Goal: Task Accomplishment & Management: Complete application form

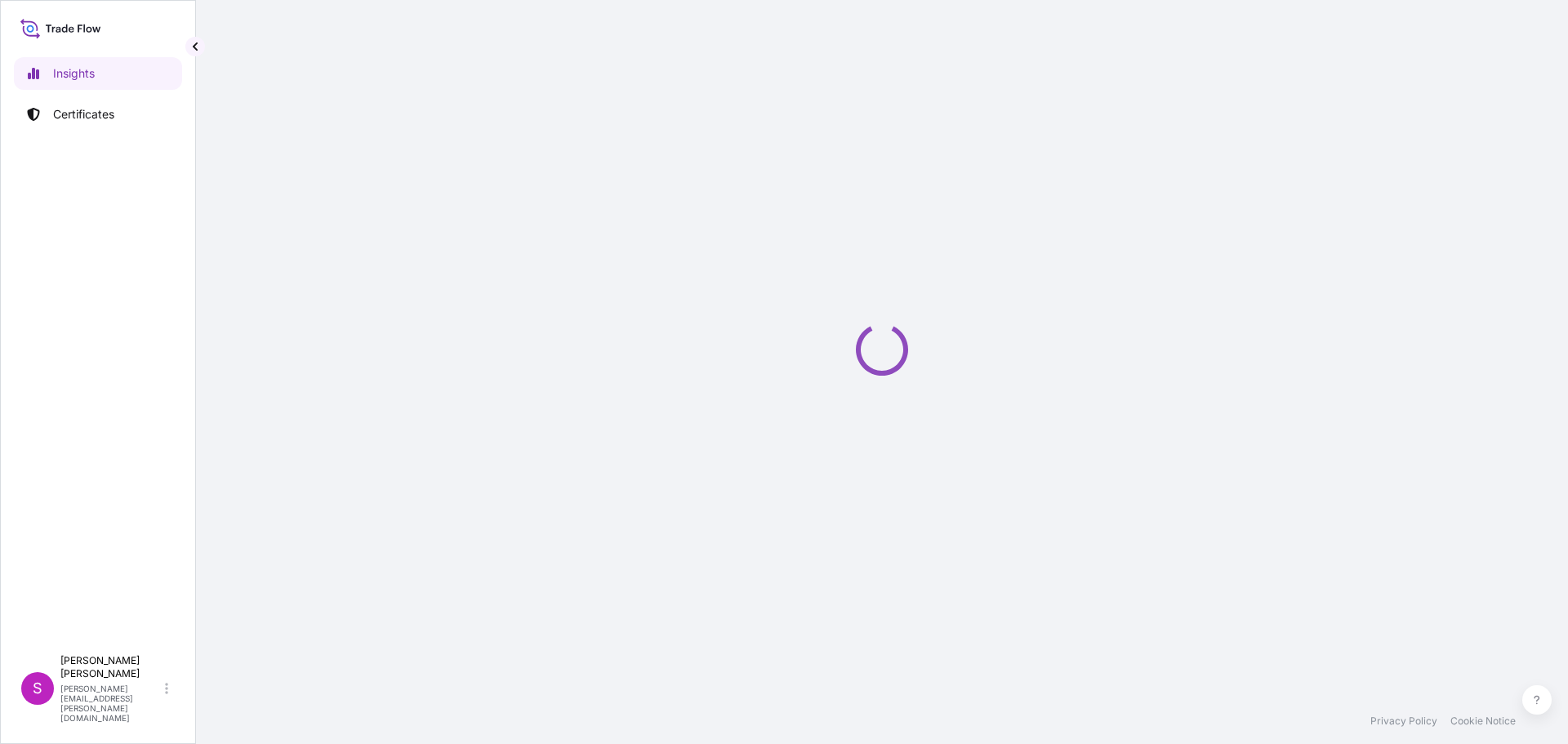
select select "2025"
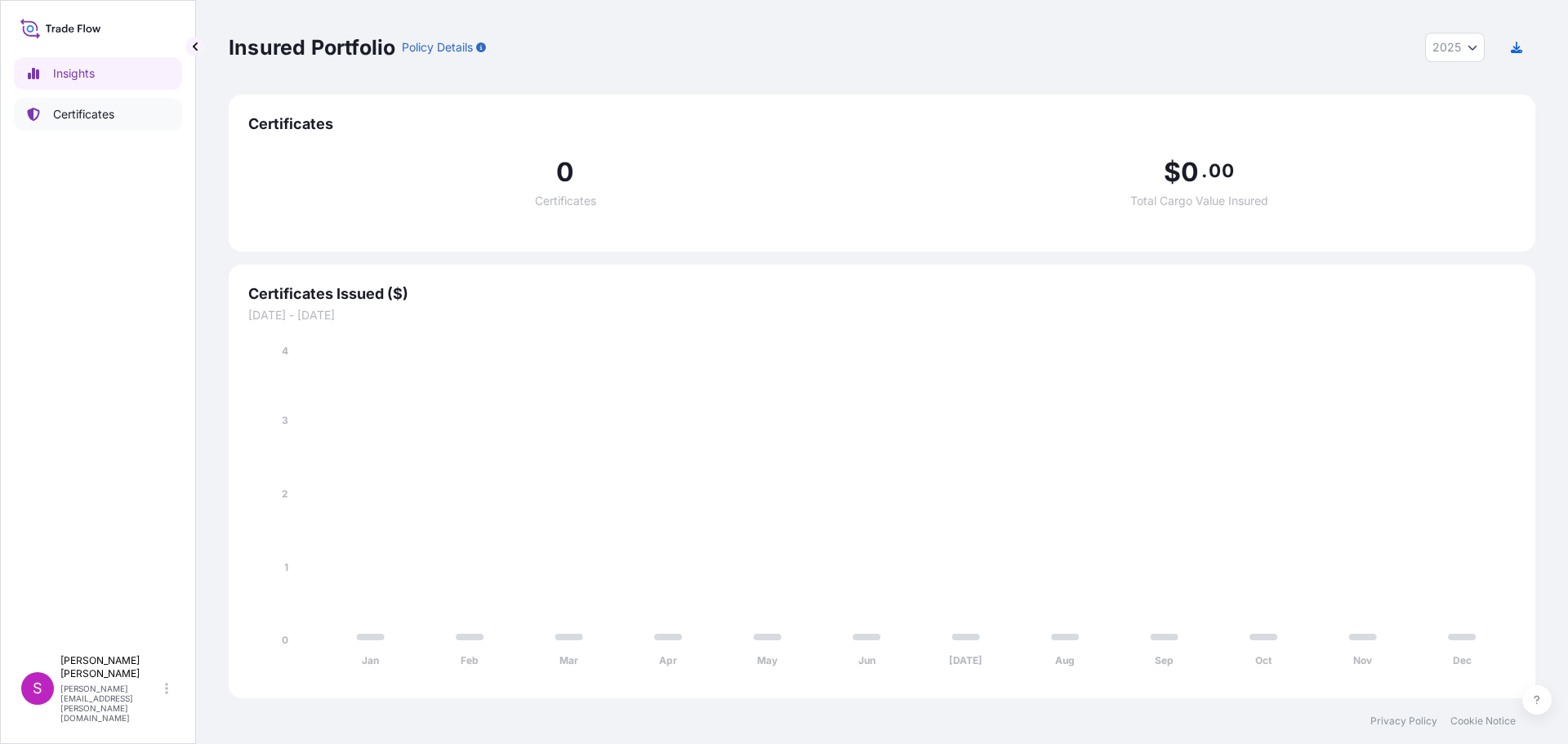
click at [80, 109] on p "Certificates" at bounding box center [83, 114] width 61 height 16
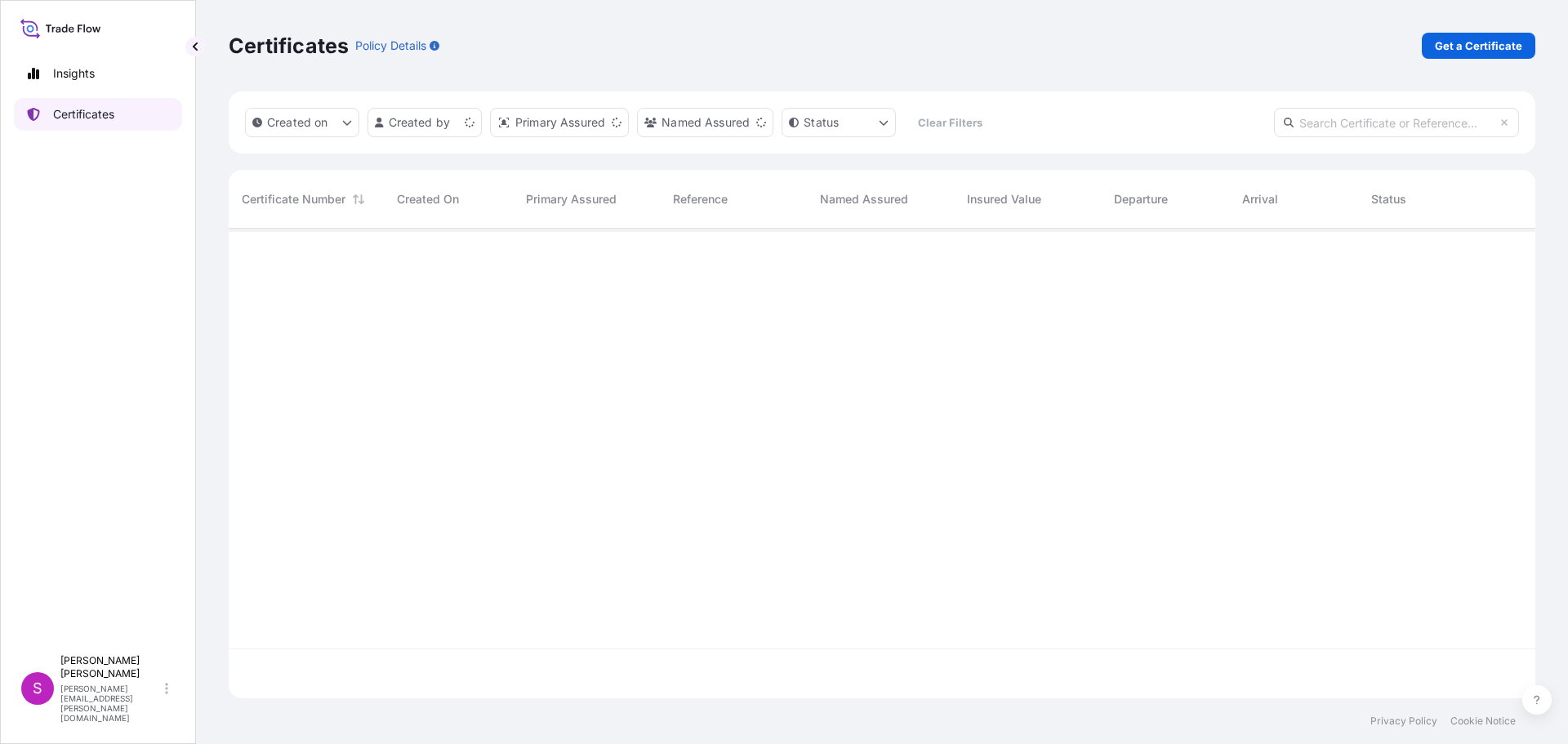
scroll to position [466, 1295]
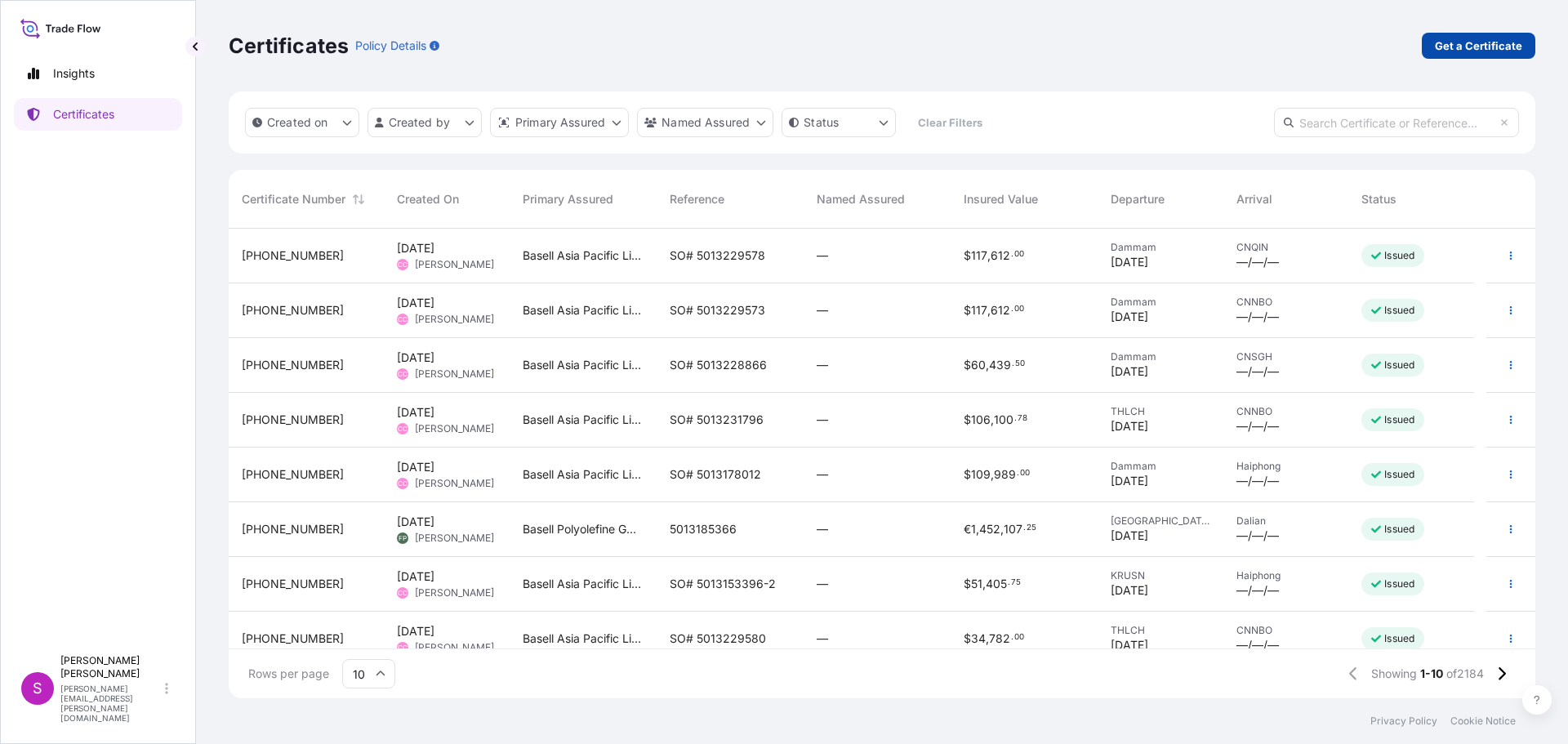
click at [1472, 43] on p "Get a Certificate" at bounding box center [1479, 45] width 88 height 16
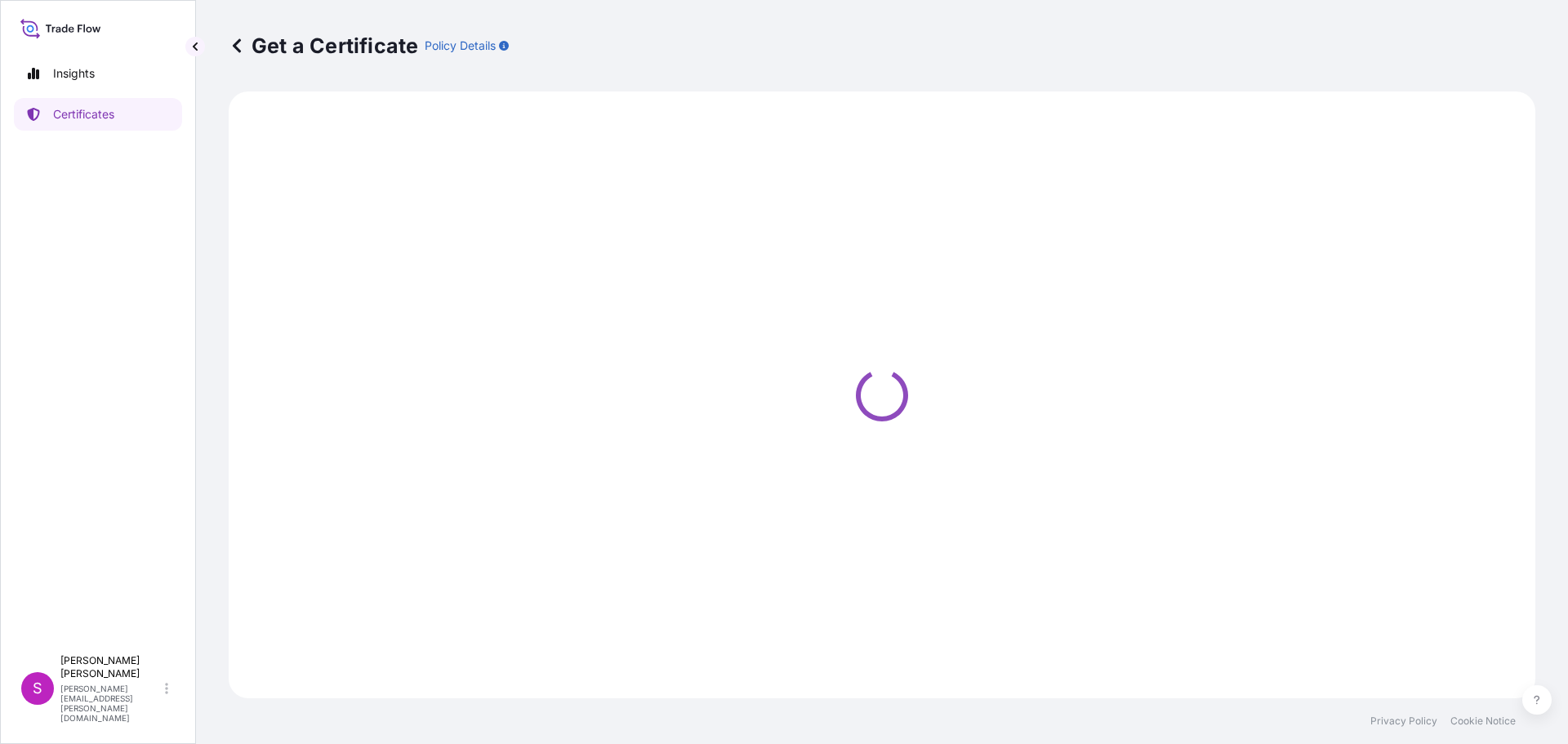
select select "Sea"
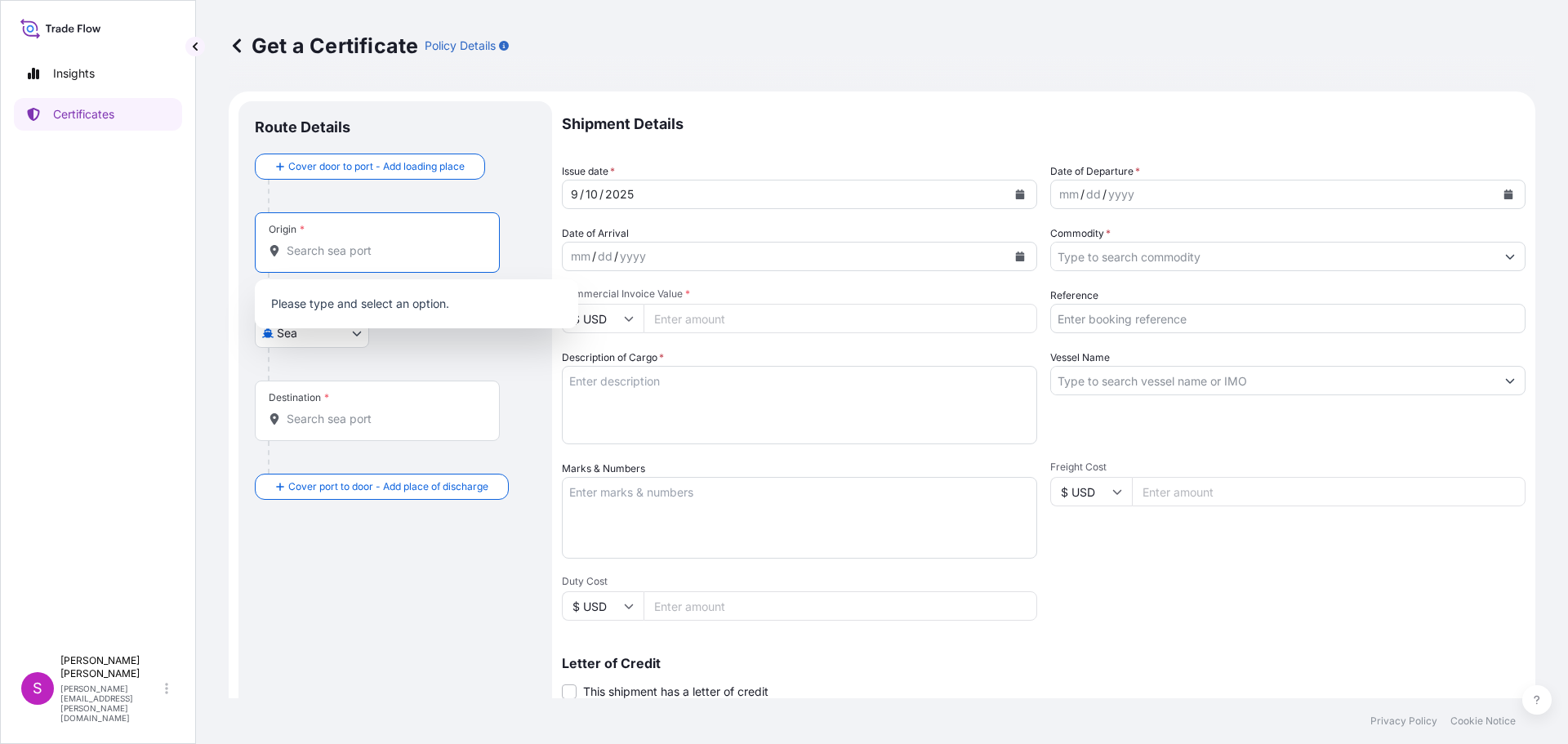
click at [394, 251] on input "Origin *" at bounding box center [383, 250] width 192 height 16
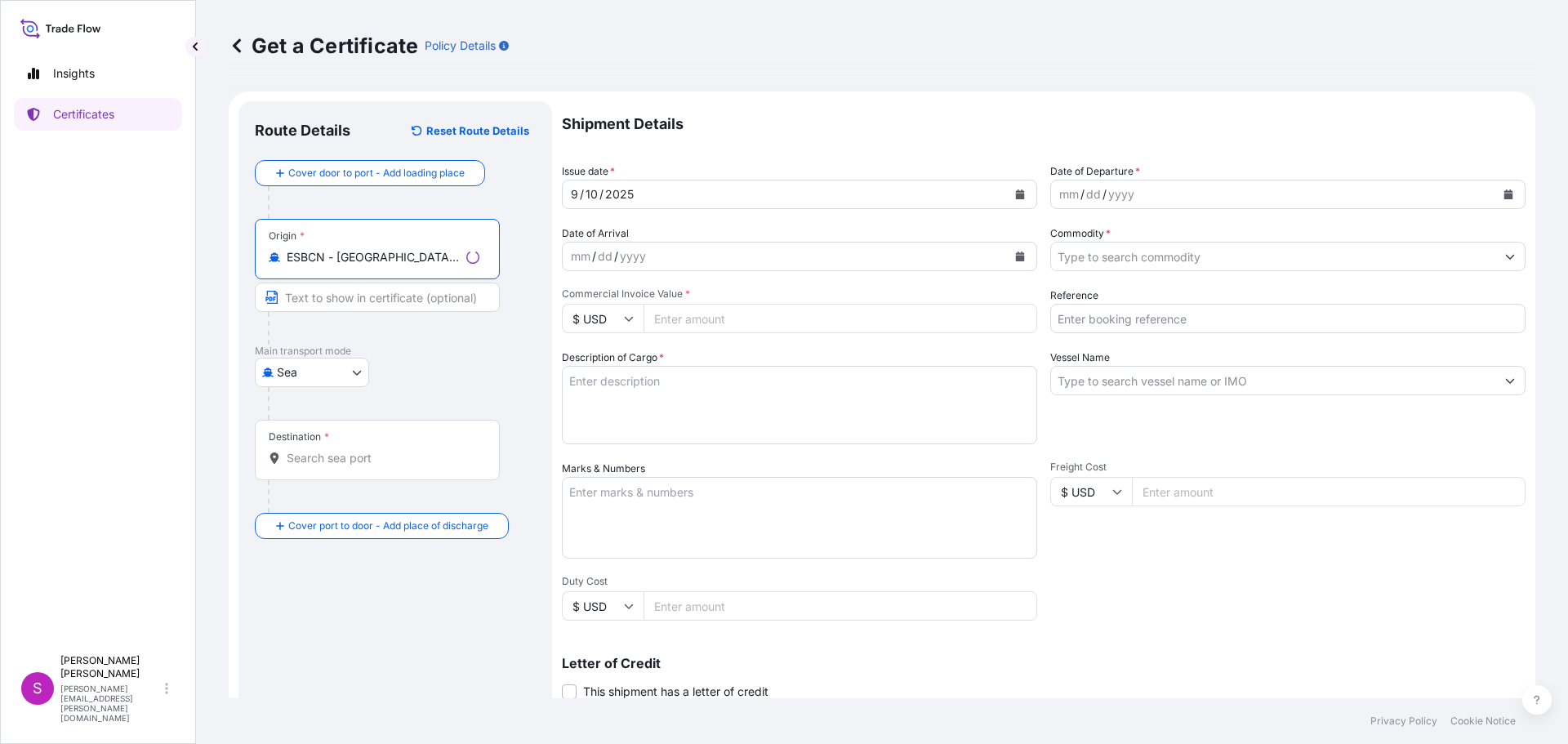
type input "ESBCN - [GEOGRAPHIC_DATA], [GEOGRAPHIC_DATA]"
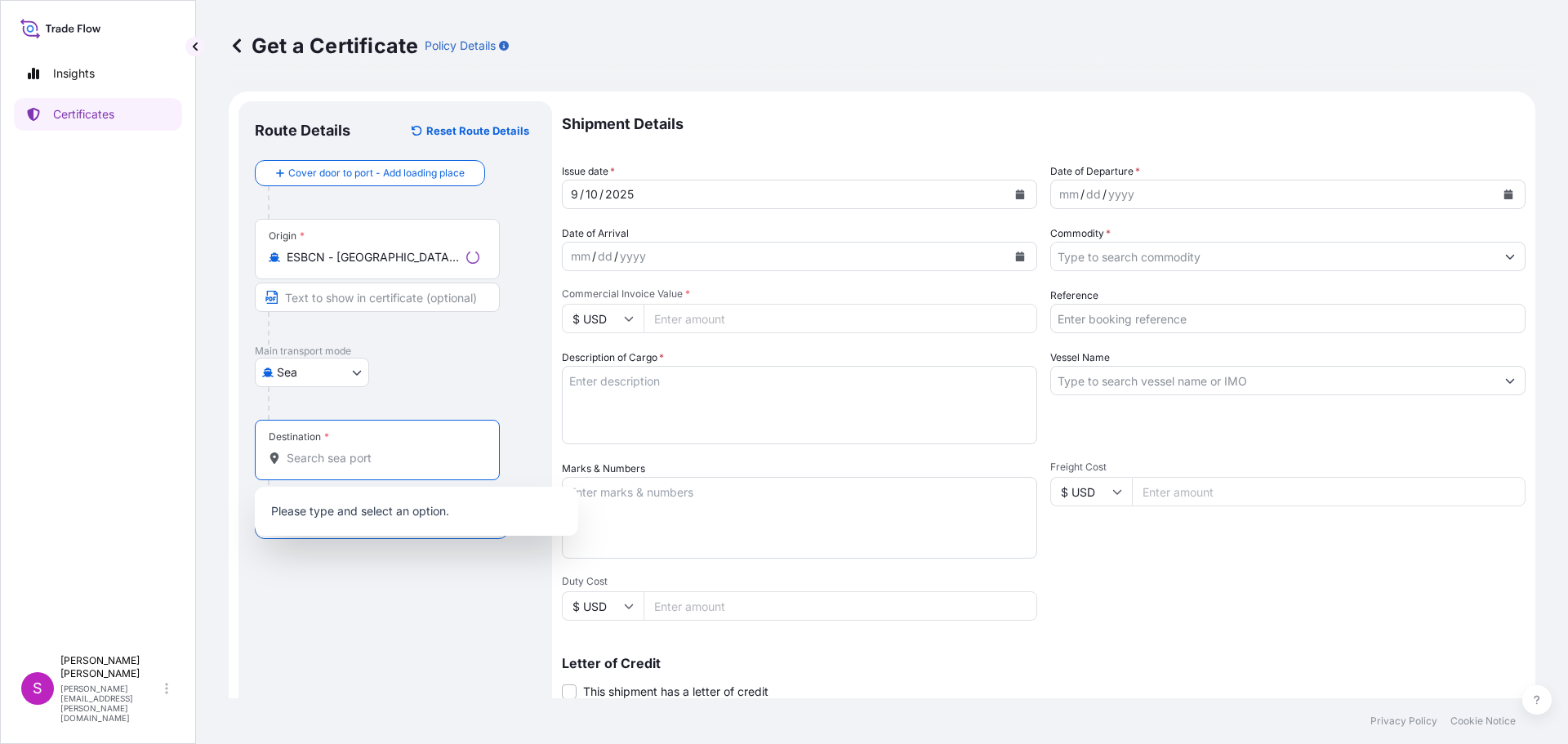
click at [326, 458] on input "Destination *" at bounding box center [383, 458] width 192 height 16
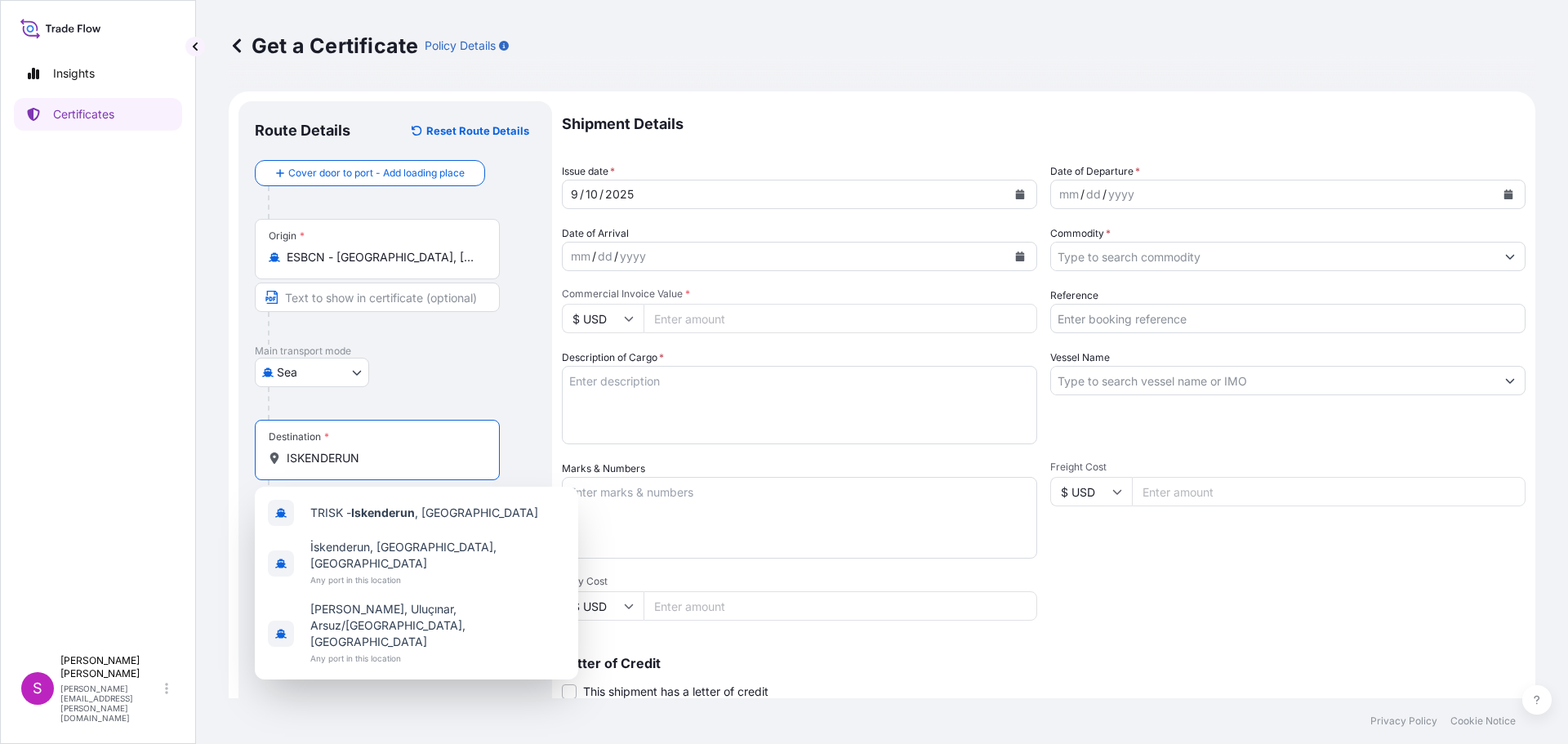
type input "ISKENDERUN"
click at [1102, 197] on div "/" at bounding box center [1104, 194] width 4 height 20
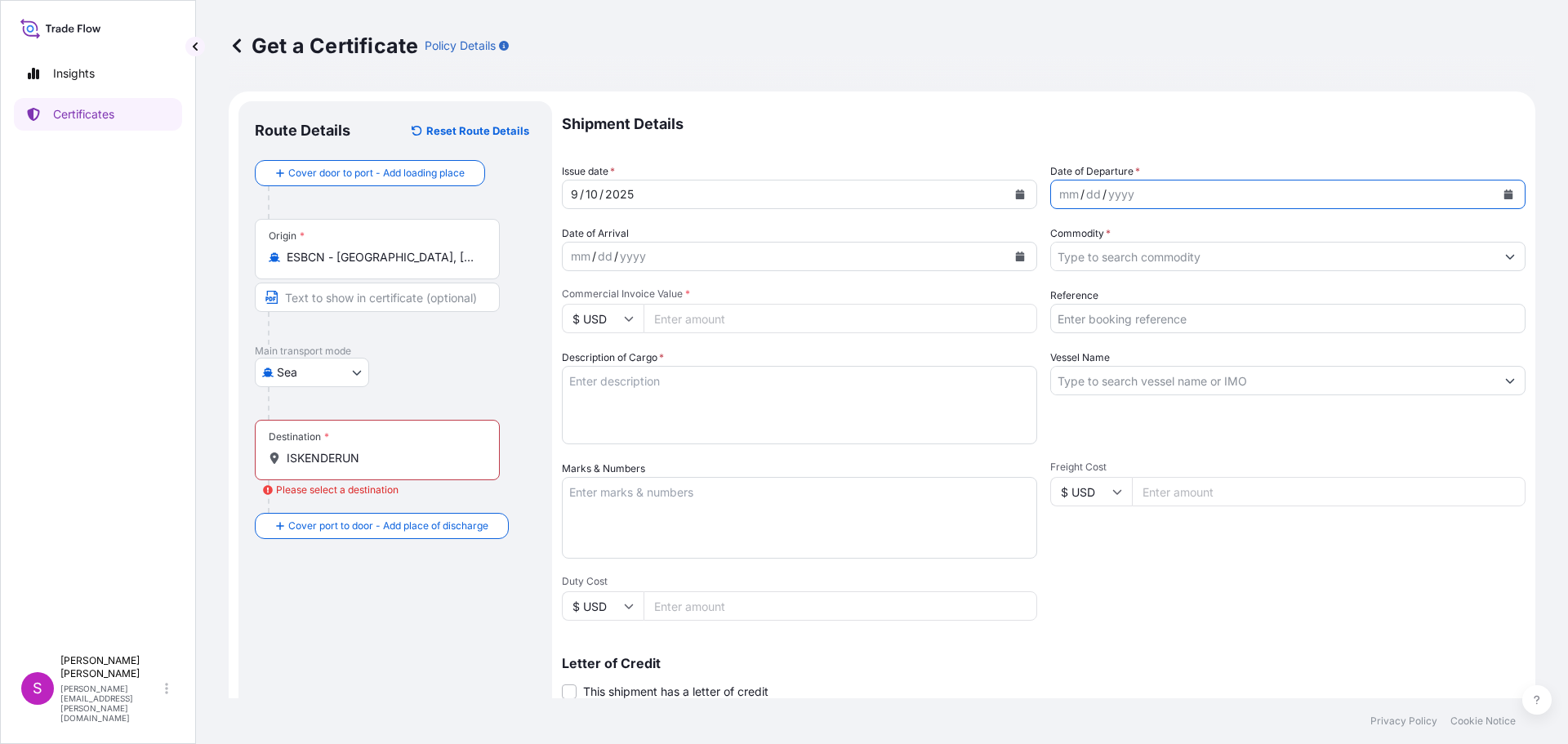
click at [1505, 192] on button "Calendar" at bounding box center [1508, 194] width 26 height 26
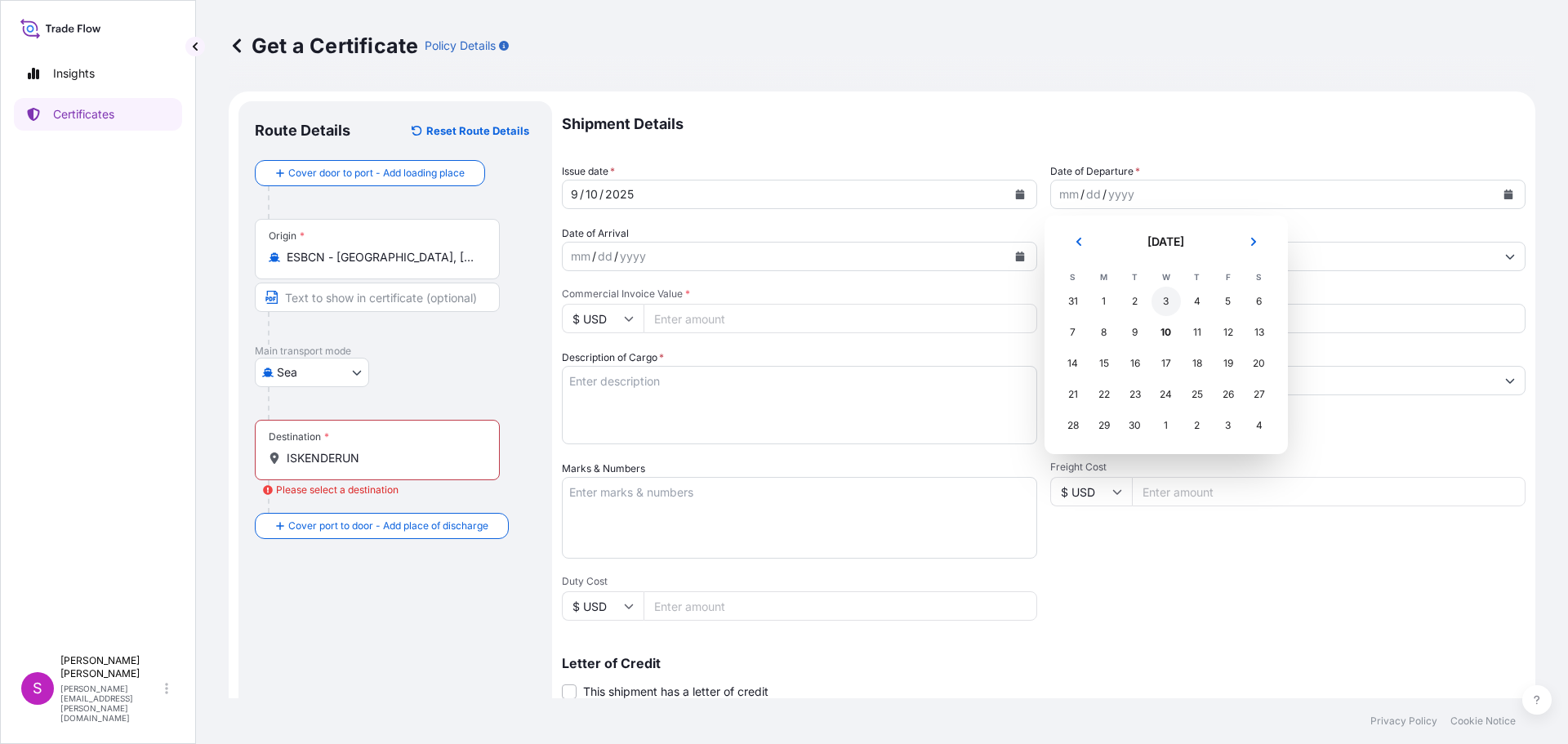
click at [1169, 302] on div "3" at bounding box center [1166, 301] width 30 height 30
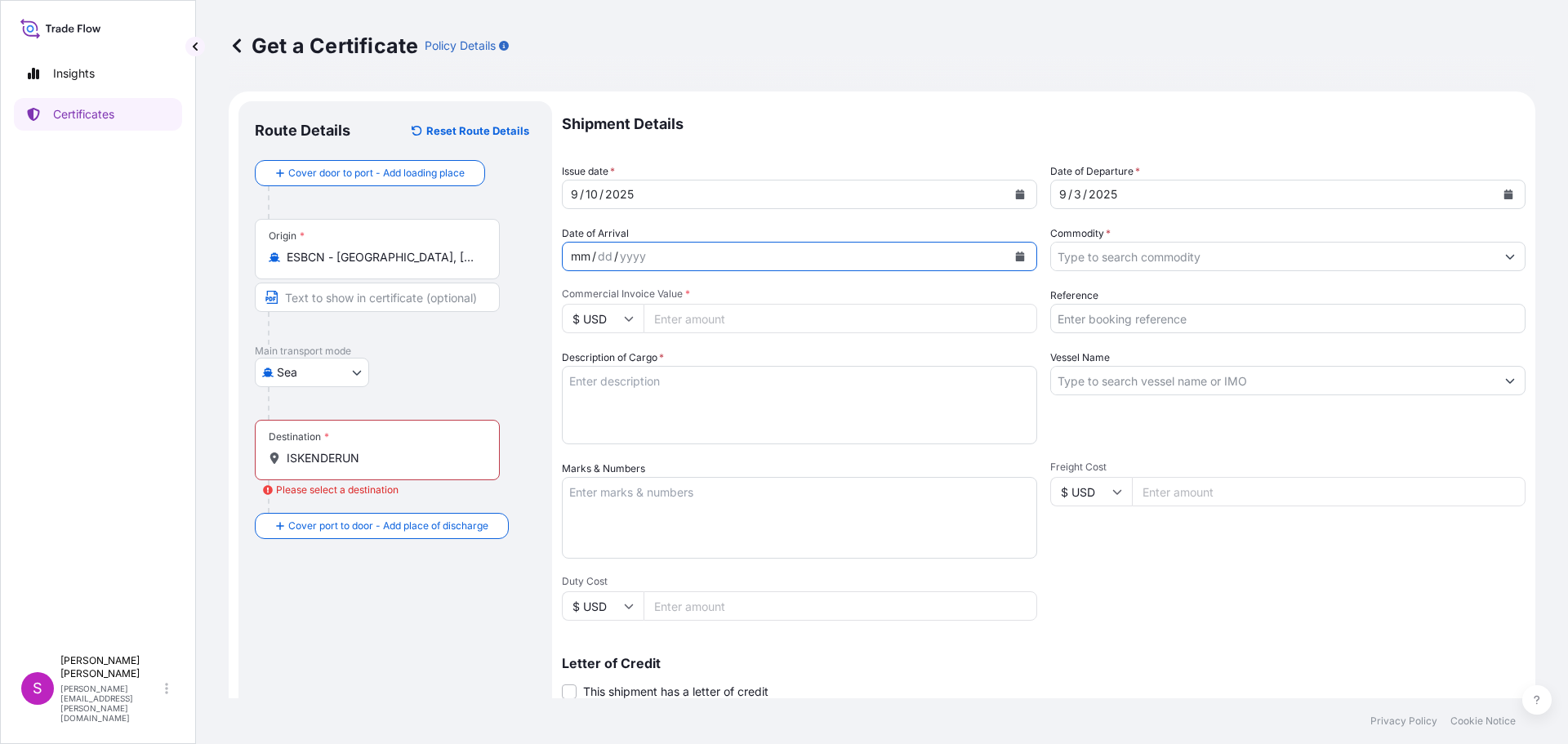
click at [723, 252] on div "mm / dd / yyyy" at bounding box center [785, 256] width 444 height 30
click at [1016, 255] on icon "Calendar" at bounding box center [1021, 257] width 9 height 10
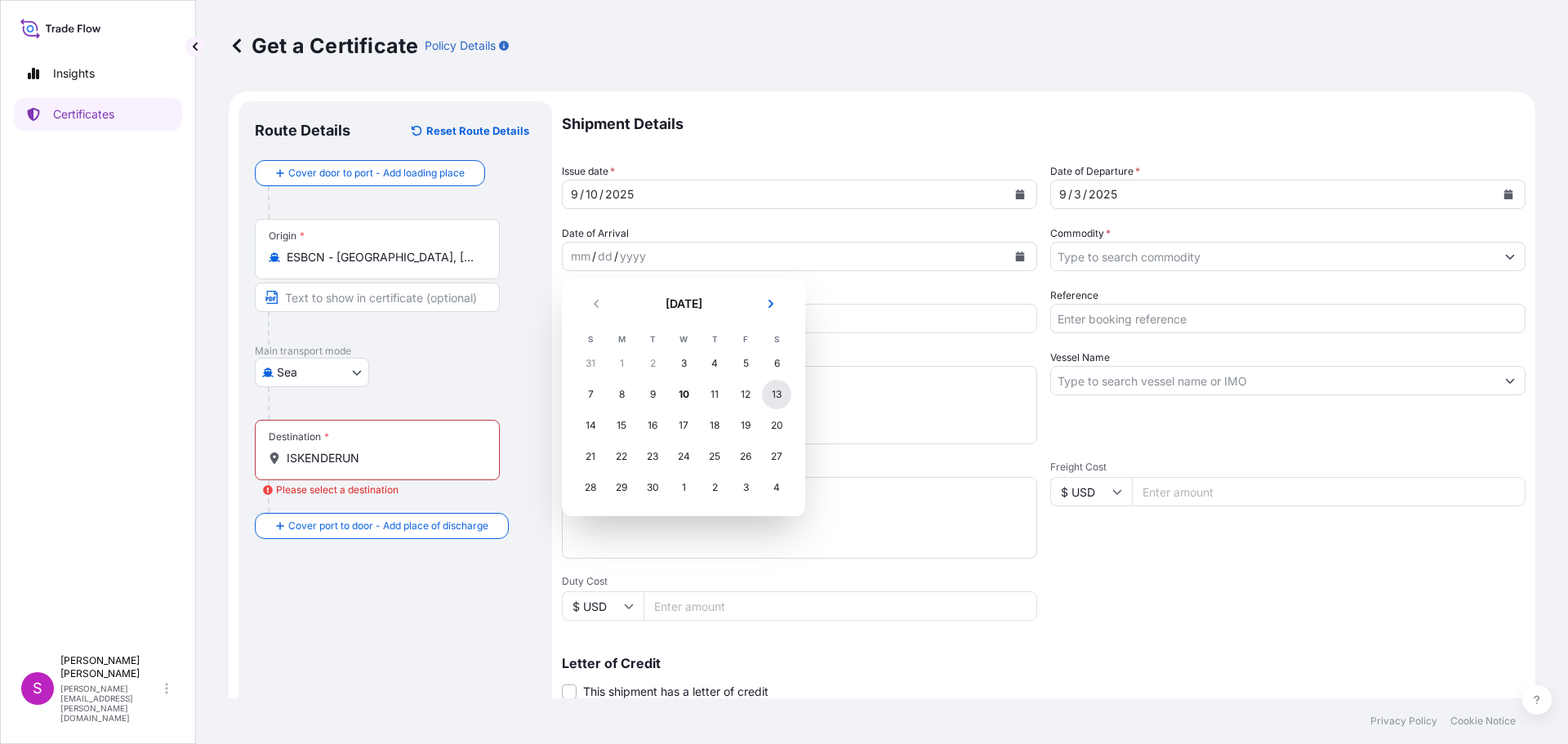
click at [780, 397] on div "13" at bounding box center [776, 394] width 30 height 30
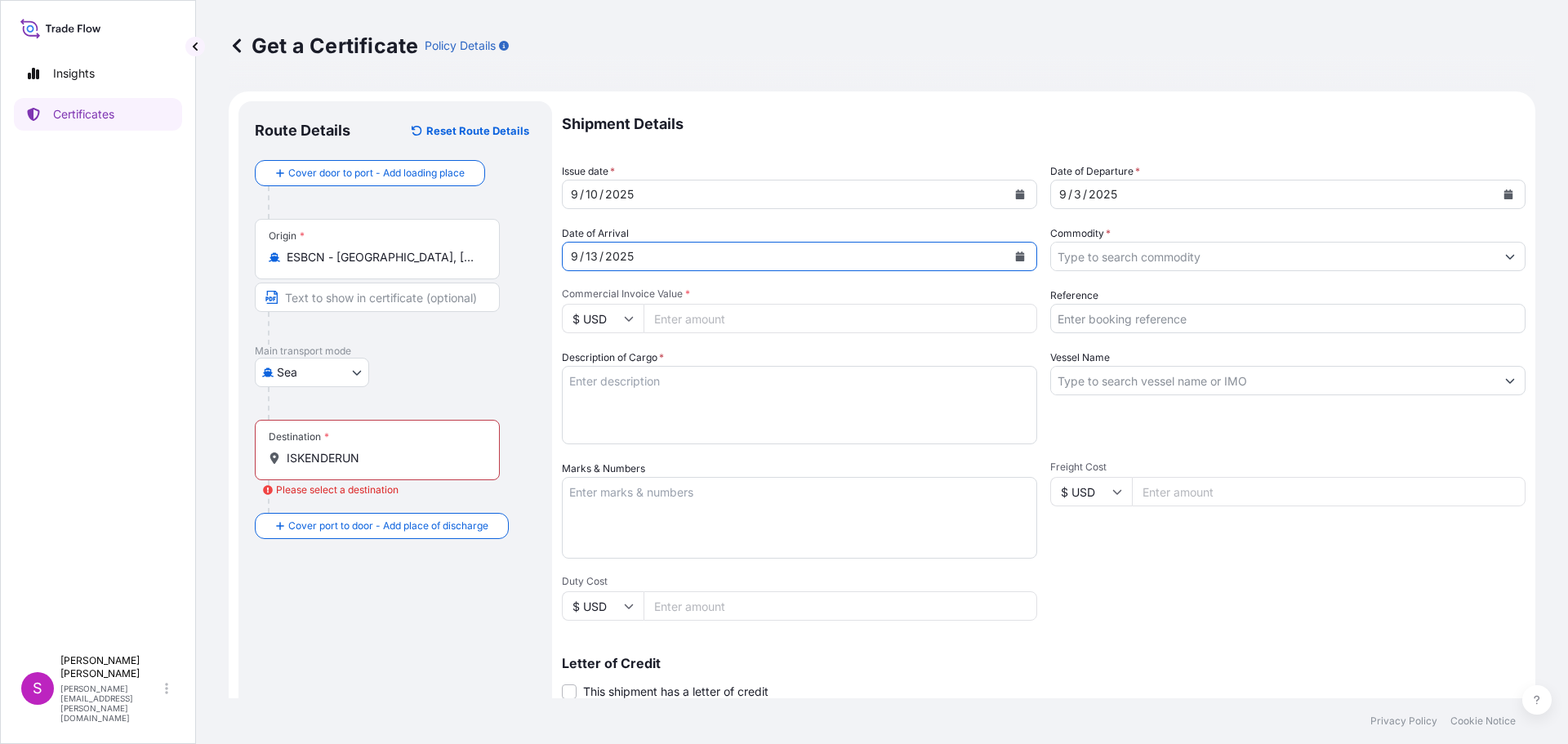
click at [1141, 260] on input "Commodity *" at bounding box center [1273, 256] width 444 height 30
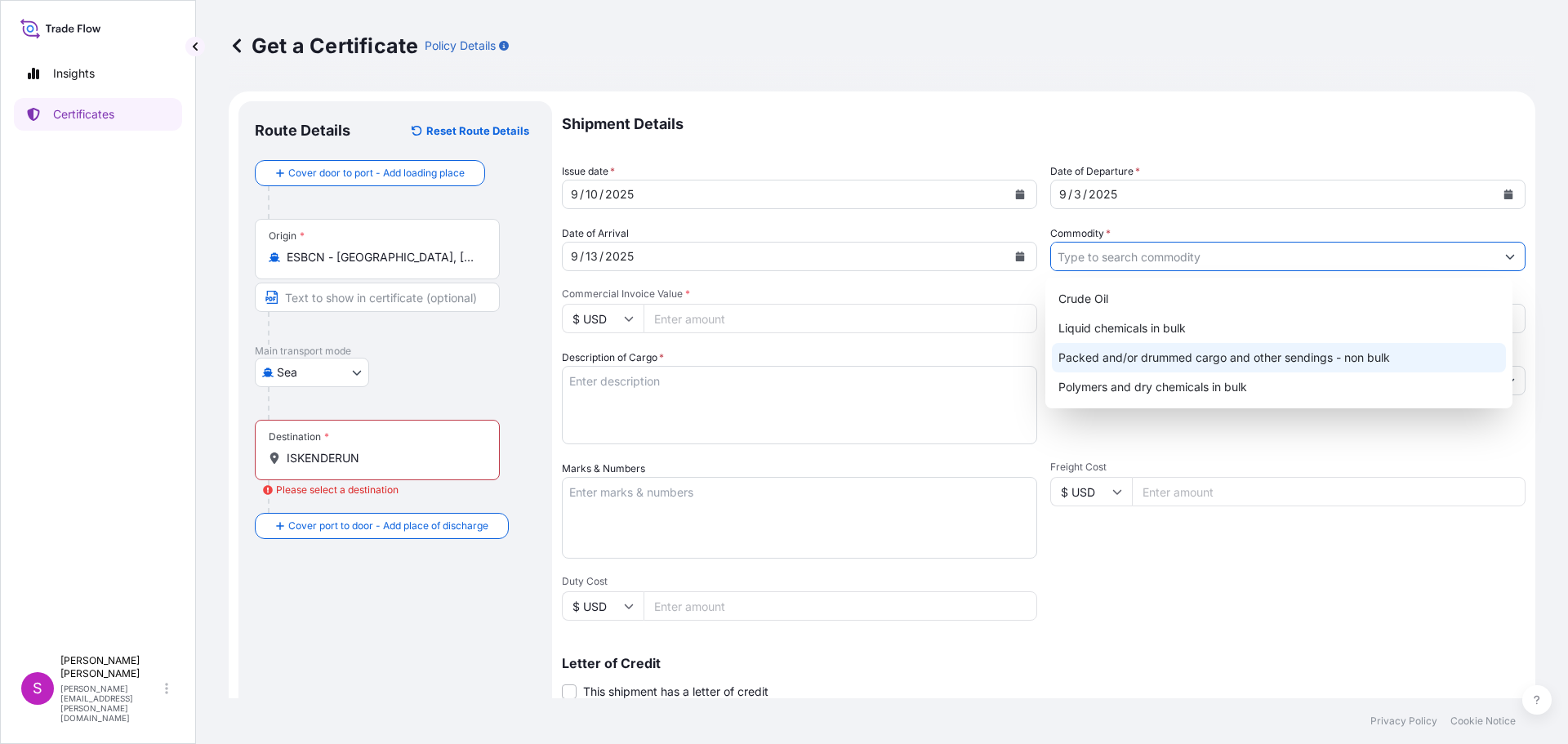
click at [1209, 363] on div "Packed and/or drummed cargo and other sendings - non bulk" at bounding box center [1279, 358] width 455 height 30
type input "Packed and/or drummed cargo and other sendings - non bulk"
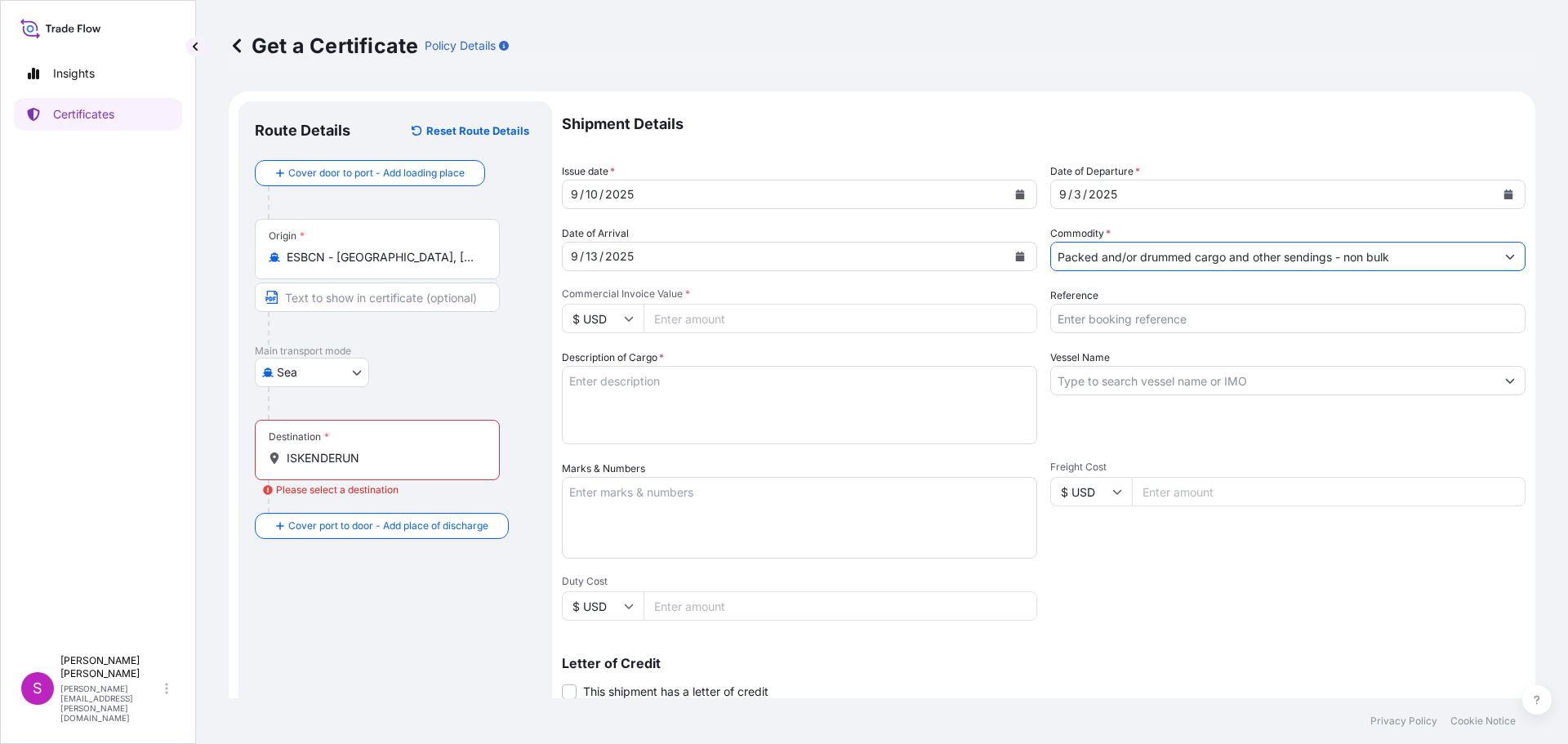
click at [635, 320] on input "$ USD" at bounding box center [603, 318] width 82 height 30
drag, startPoint x: 607, startPoint y: 370, endPoint x: 623, endPoint y: 356, distance: 21.3
click at [609, 365] on div "€ EUR" at bounding box center [603, 363] width 69 height 31
type input "€ EUR"
click at [687, 311] on input "Commercial Invoice Value *" at bounding box center [840, 318] width 393 height 30
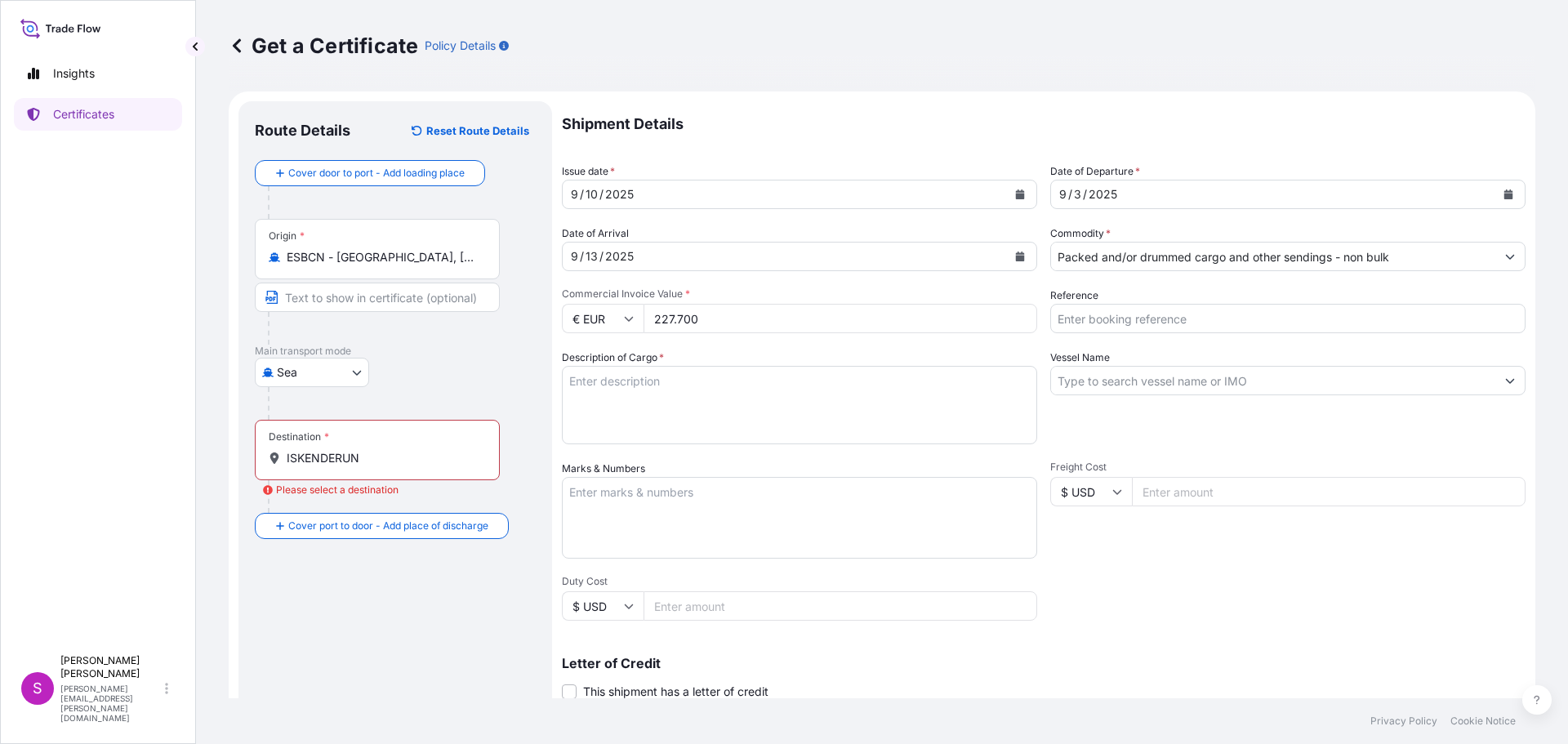
drag, startPoint x: 693, startPoint y: 351, endPoint x: 689, endPoint y: 368, distance: 17.5
click at [690, 363] on div "Shipment Details Issue date * [DATE] Date of Departure * [DATE] Date of Arrival…" at bounding box center [1044, 490] width 964 height 778
type input "227.700"
click at [689, 398] on textarea "Description of Cargo *" at bounding box center [799, 405] width 475 height 78
type textarea "POLYPROPYLENE"
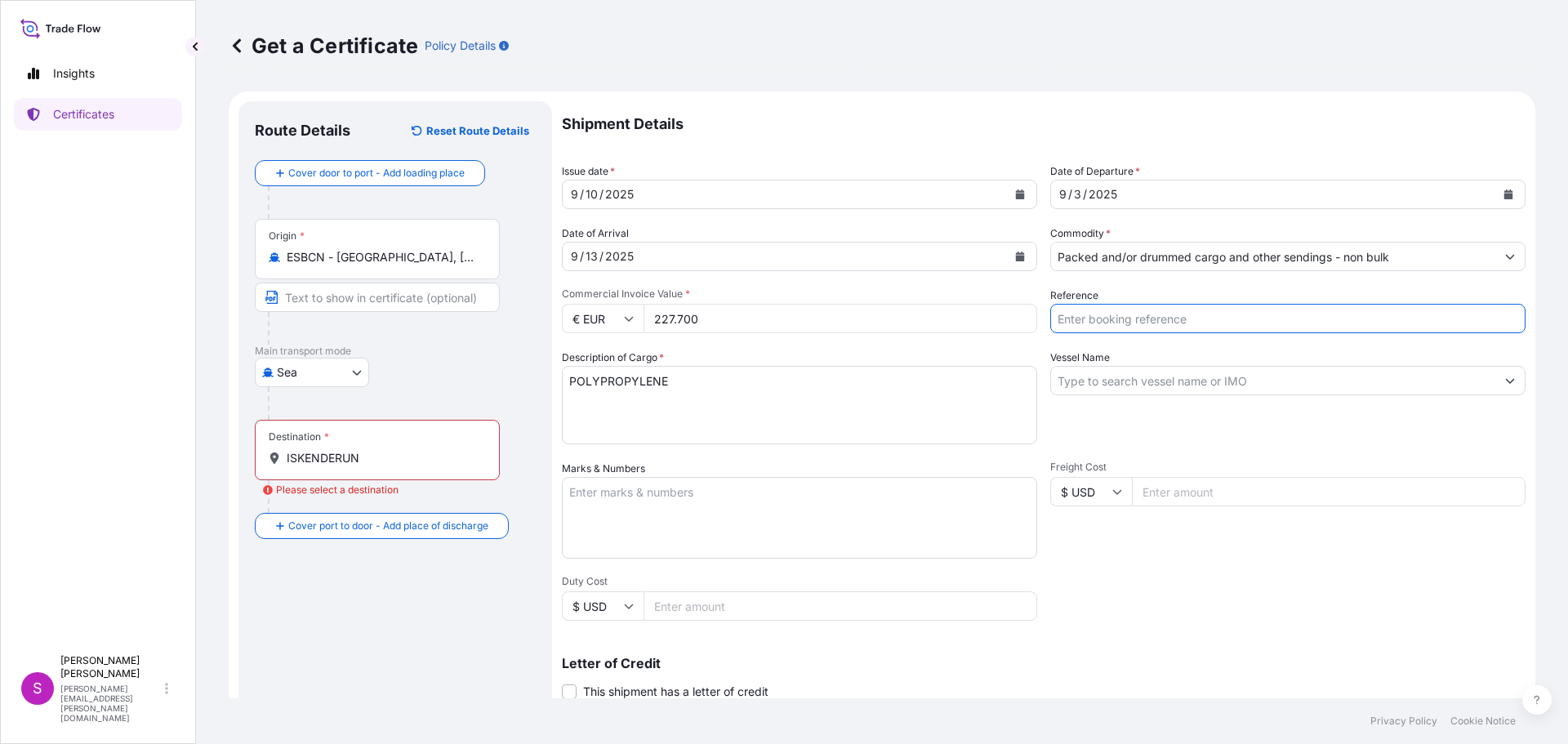
click at [1115, 320] on input "Reference" at bounding box center [1288, 318] width 475 height 30
type input "1625207167"
click at [1154, 377] on input "Vessel Name" at bounding box center [1273, 381] width 444 height 30
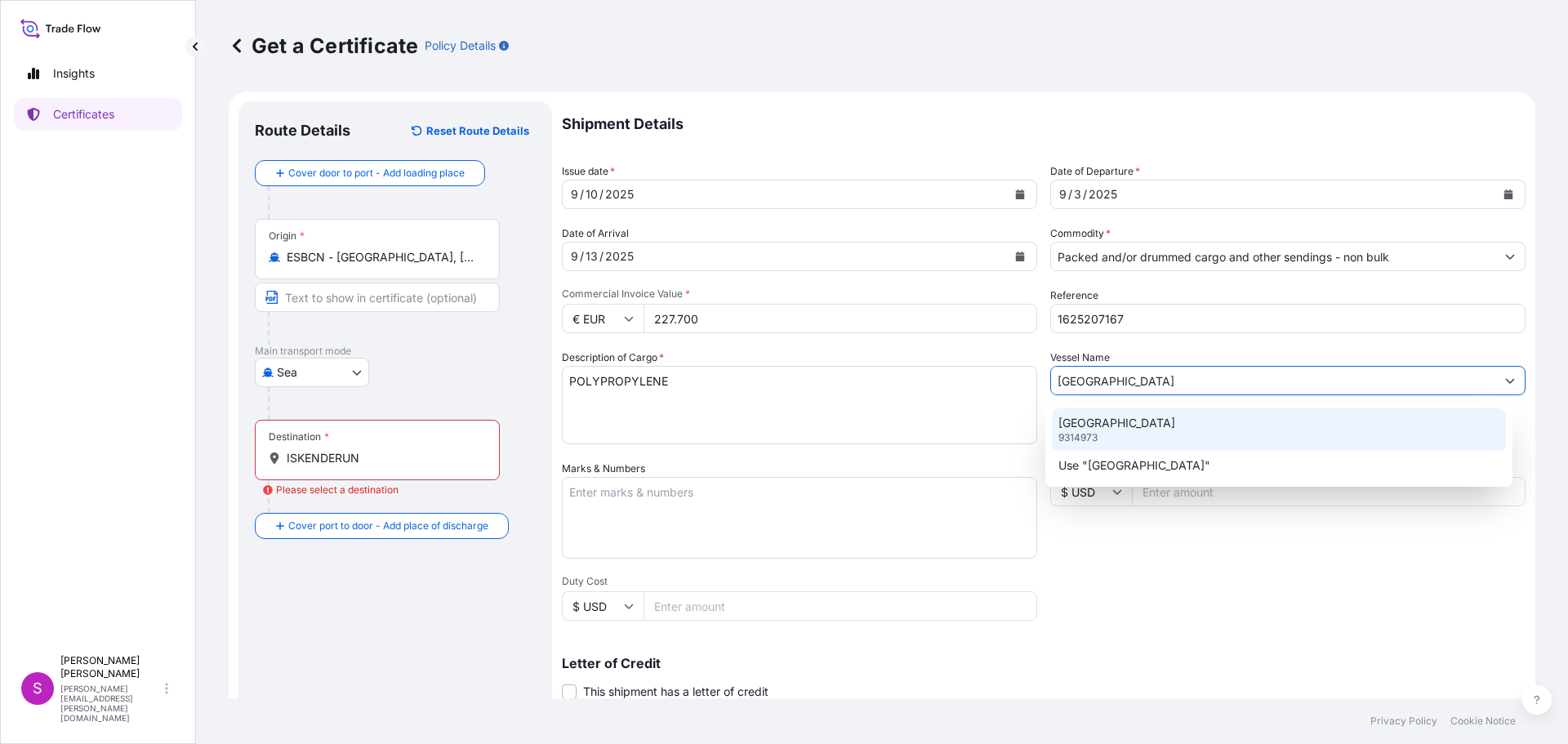
type input "[GEOGRAPHIC_DATA]"
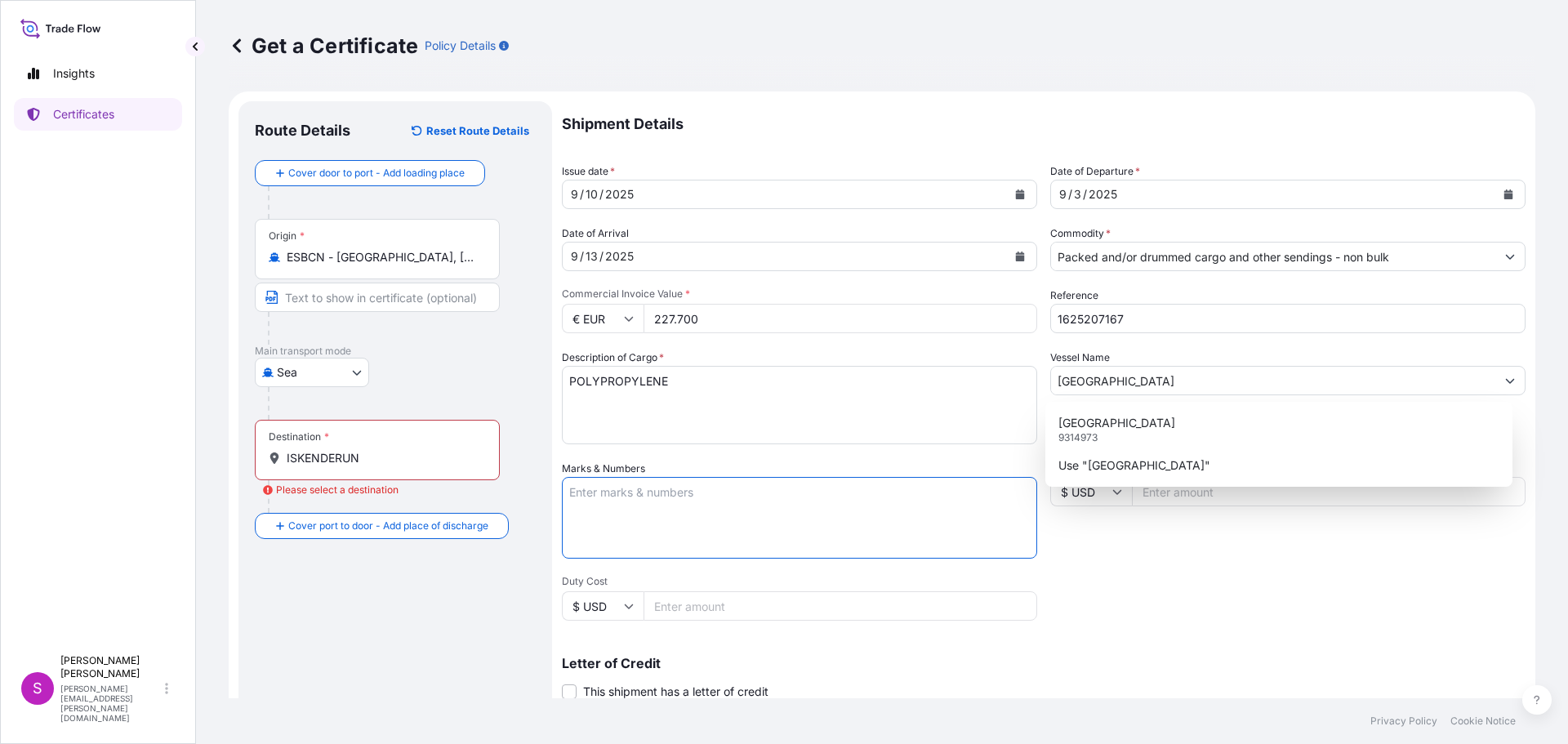
click at [619, 508] on textarea "Marks & Numbers" at bounding box center [799, 518] width 475 height 82
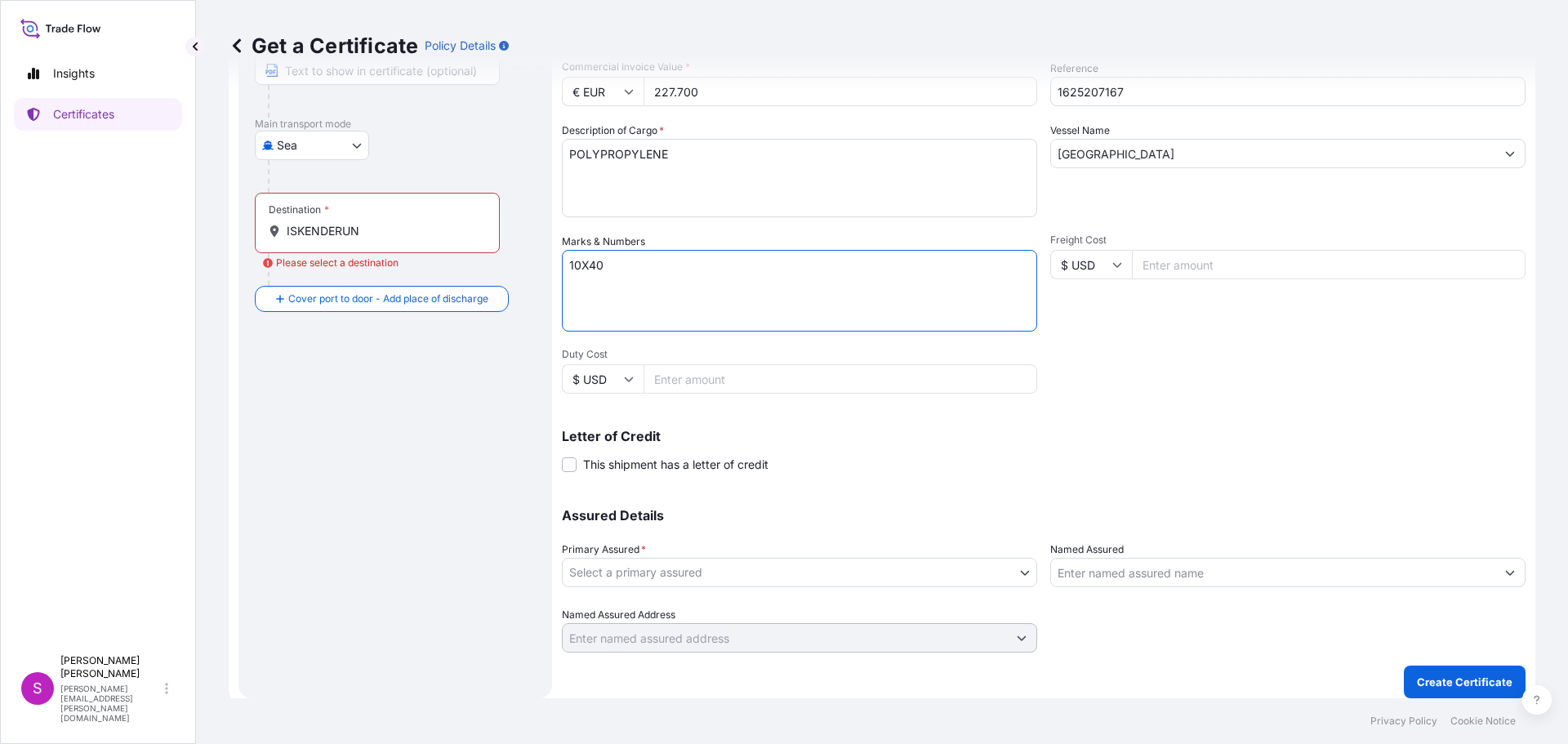
scroll to position [237, 0]
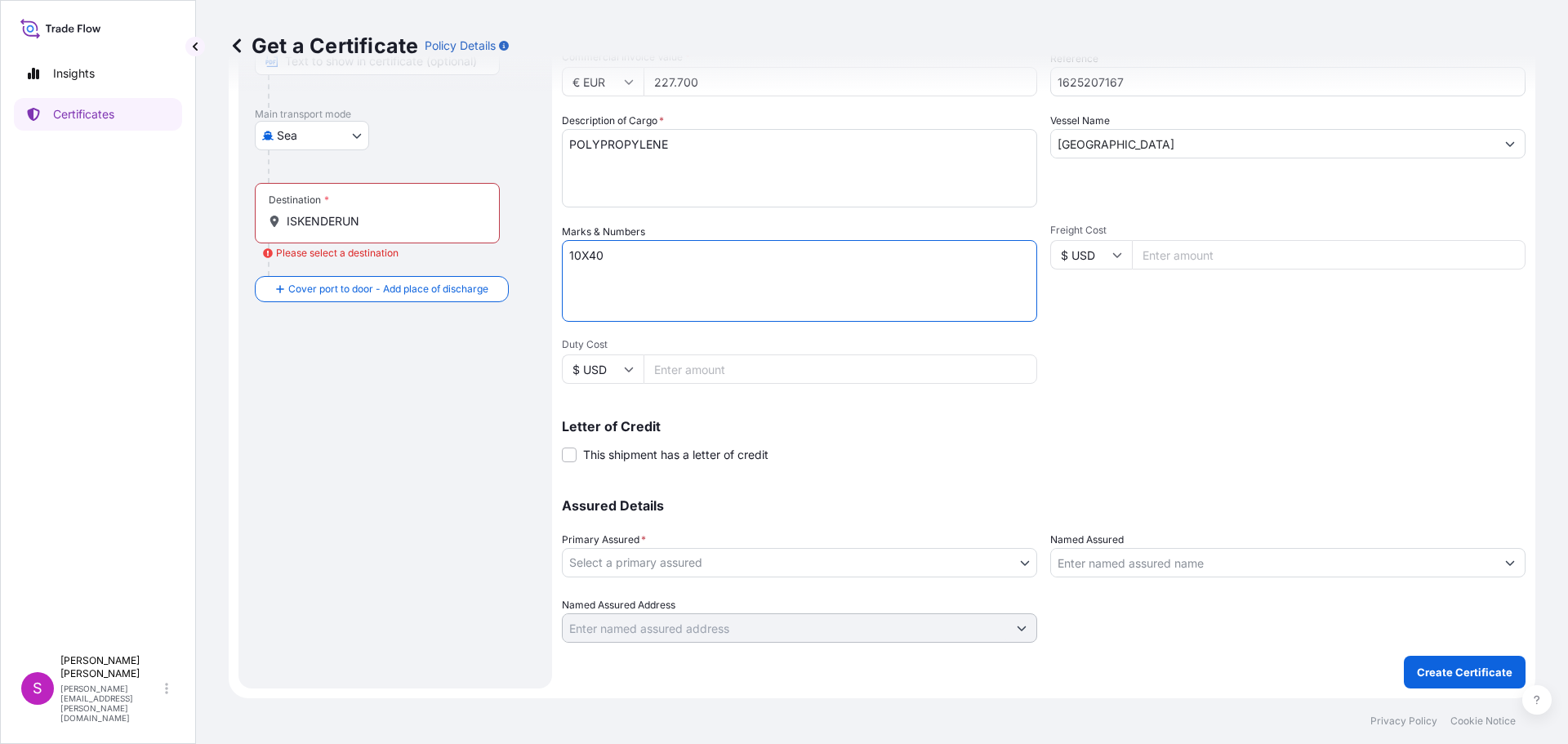
type textarea "10X40"
click at [1124, 564] on input "Named Assured" at bounding box center [1273, 563] width 444 height 30
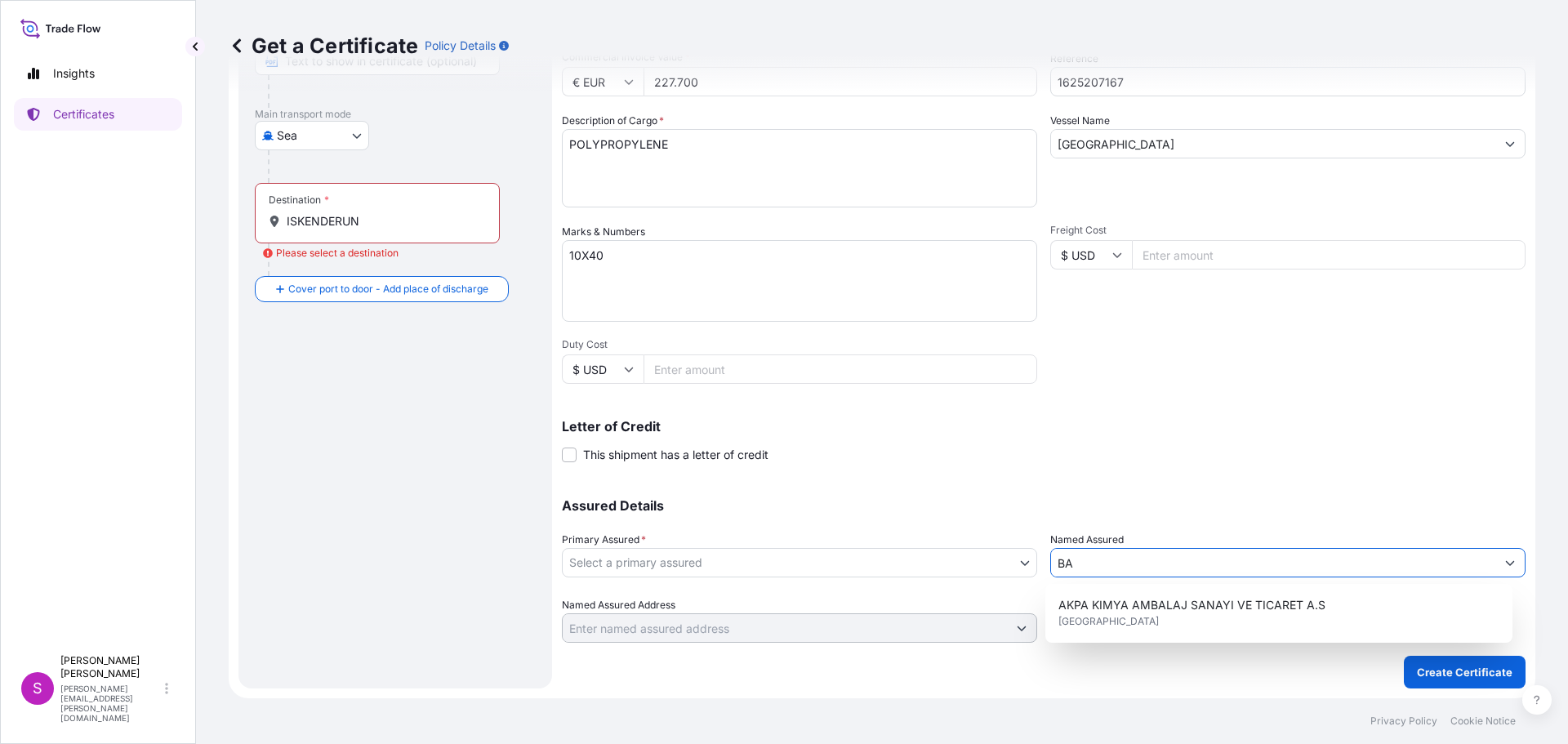
type input "B"
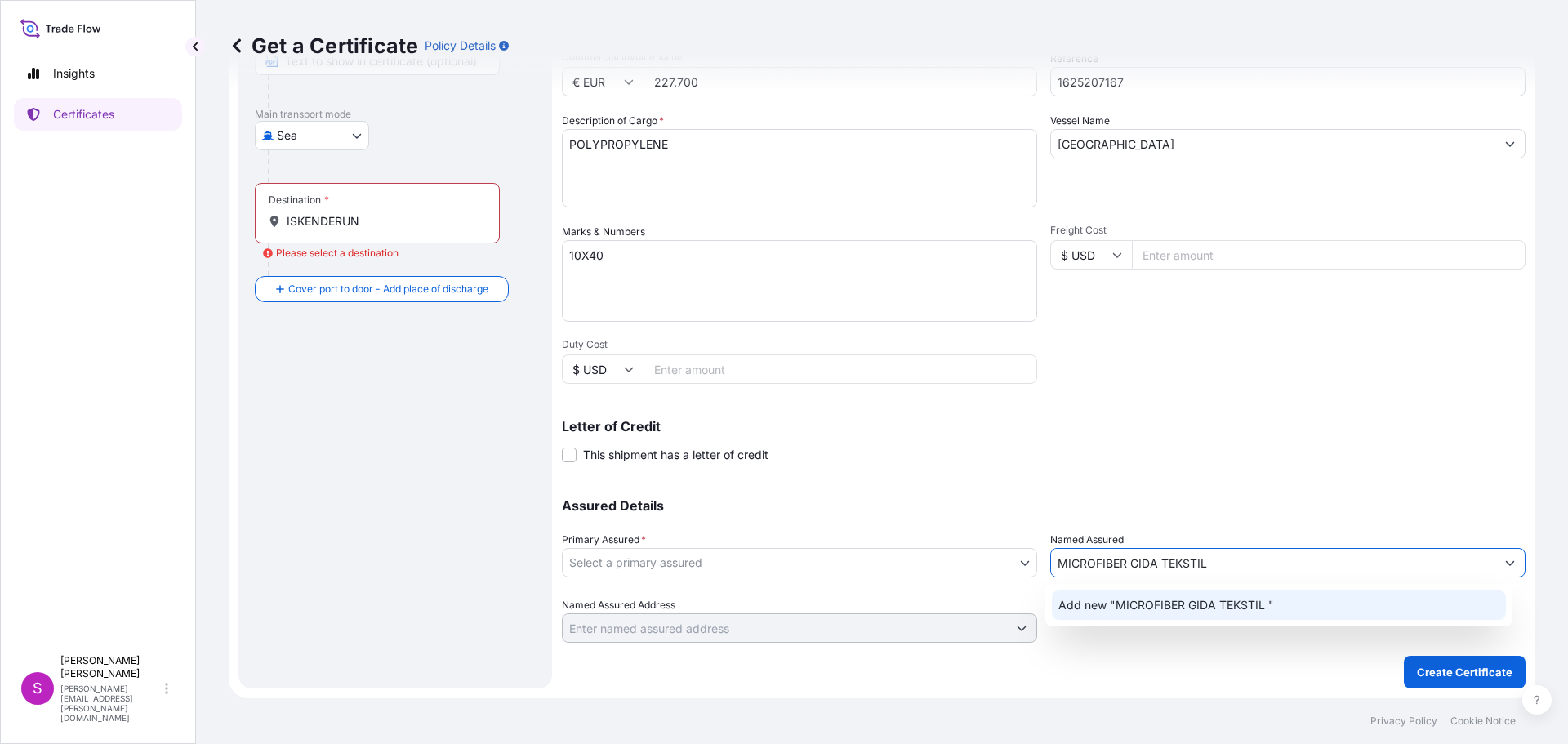
type input "MICROFIBER GIDA TEKSTIL"
click at [677, 564] on body "0 options available. 1 option available. 0 options available. 1 option availabl…" at bounding box center [784, 372] width 1568 height 744
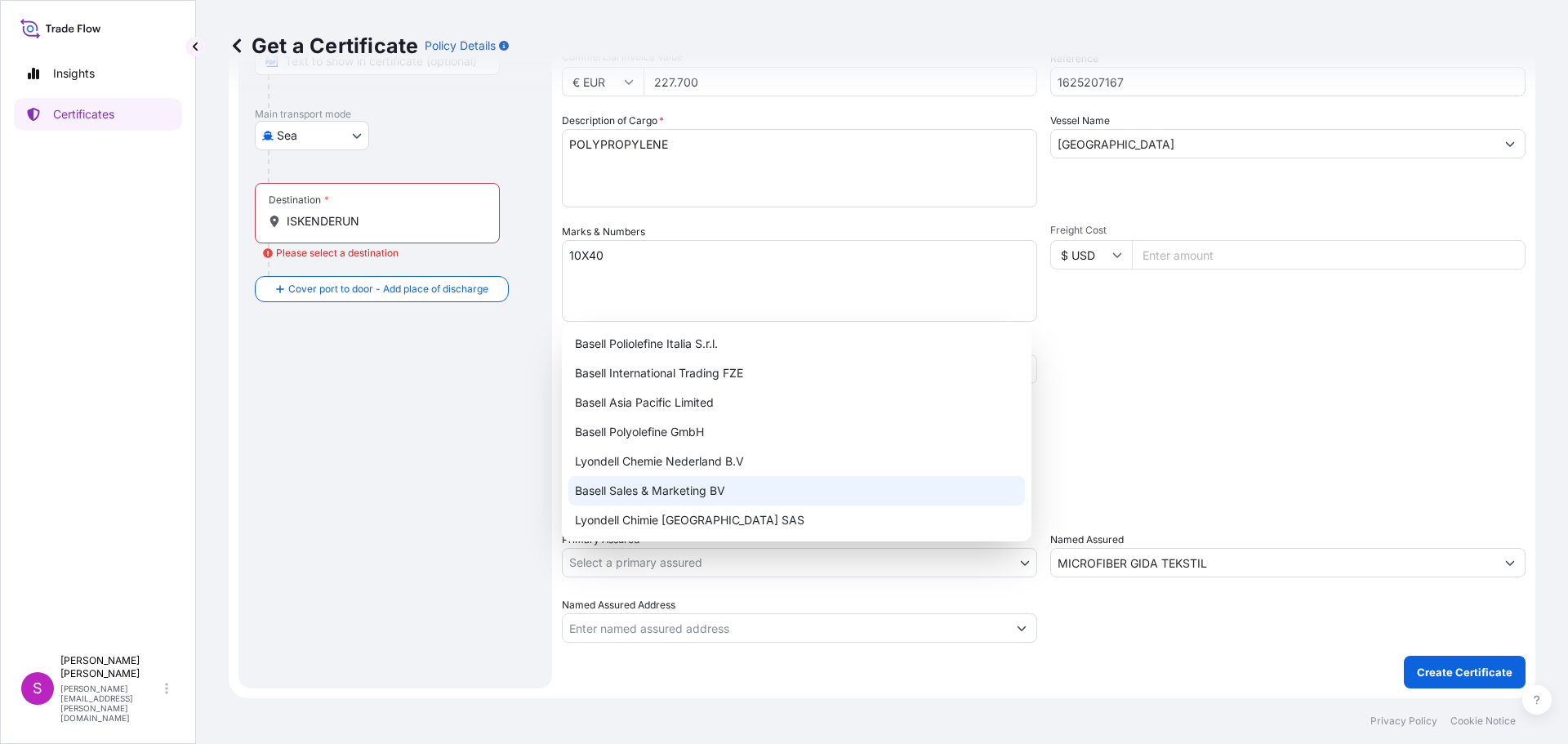
click at [661, 489] on div "Basell Sales & Marketing BV" at bounding box center [797, 490] width 456 height 30
select select "32164"
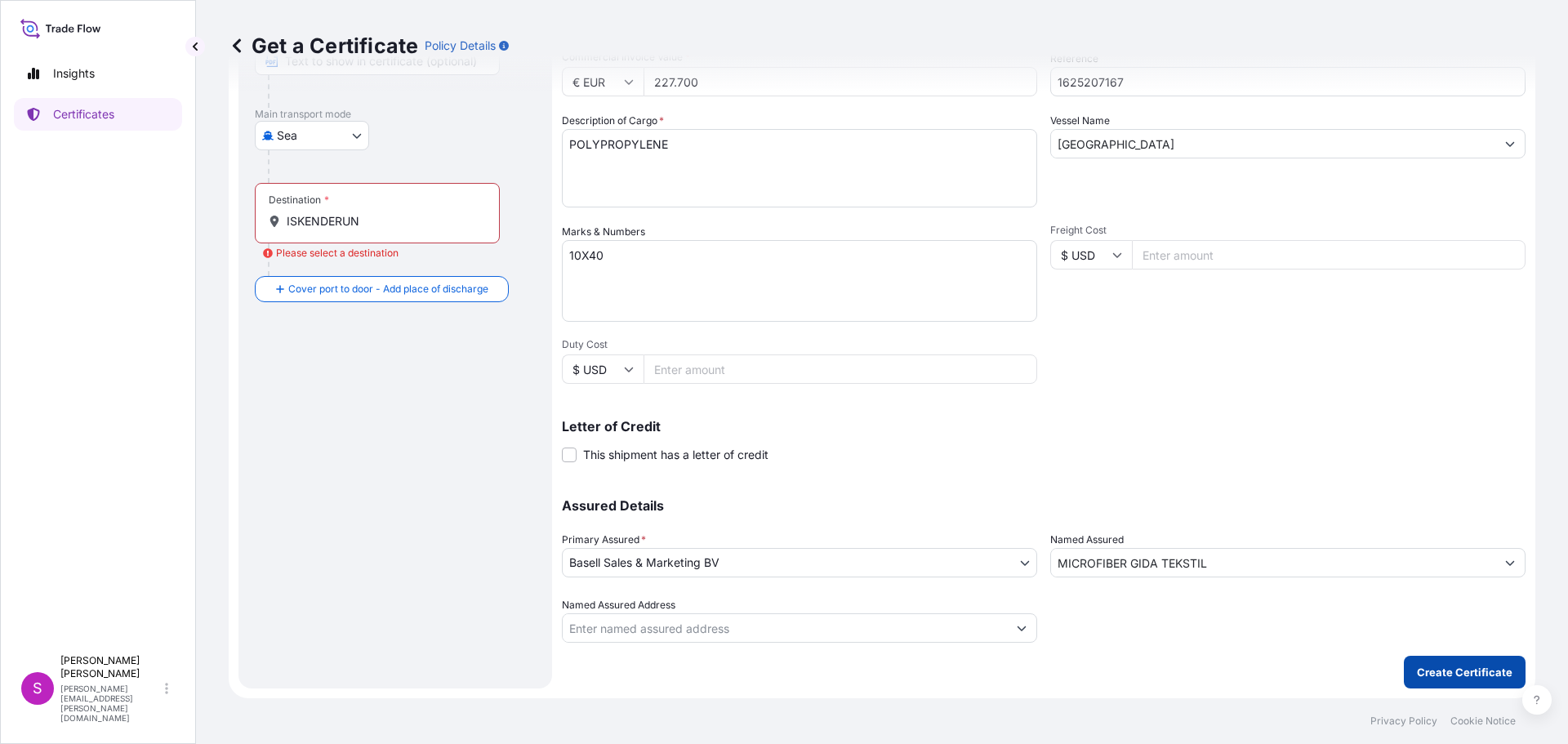
click at [1444, 673] on p "Create Certificate" at bounding box center [1465, 672] width 95 height 16
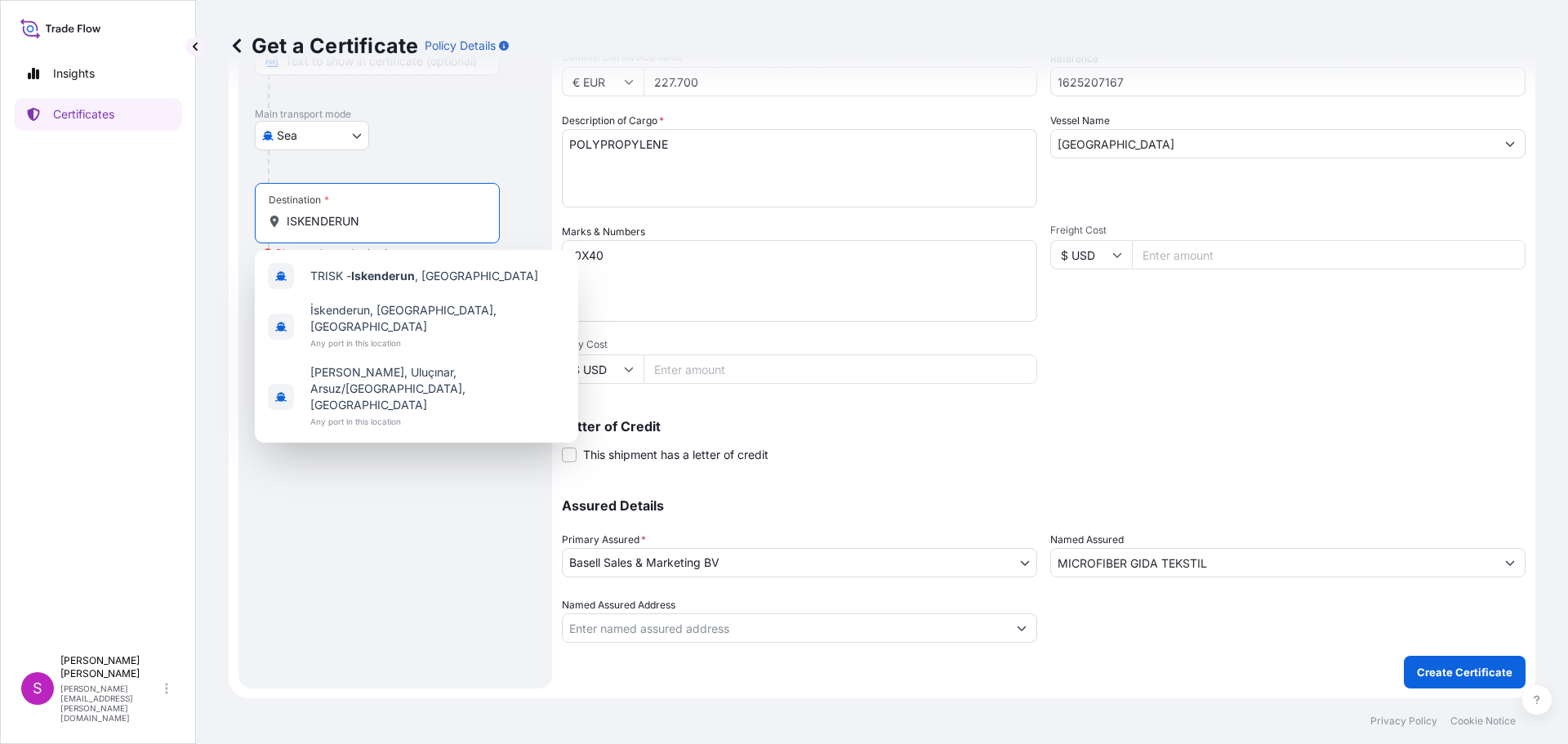
drag, startPoint x: 397, startPoint y: 222, endPoint x: 220, endPoint y: 249, distance: 179.0
click at [220, 249] on div "Get a Certificate Policy Details Route Details Reset Route Details Cover door t…" at bounding box center [882, 349] width 1372 height 698
click at [351, 272] on span "TRISK - Iskenderun , [GEOGRAPHIC_DATA]" at bounding box center [425, 276] width 228 height 16
type input "TRISK - Iskenderun, [GEOGRAPHIC_DATA]"
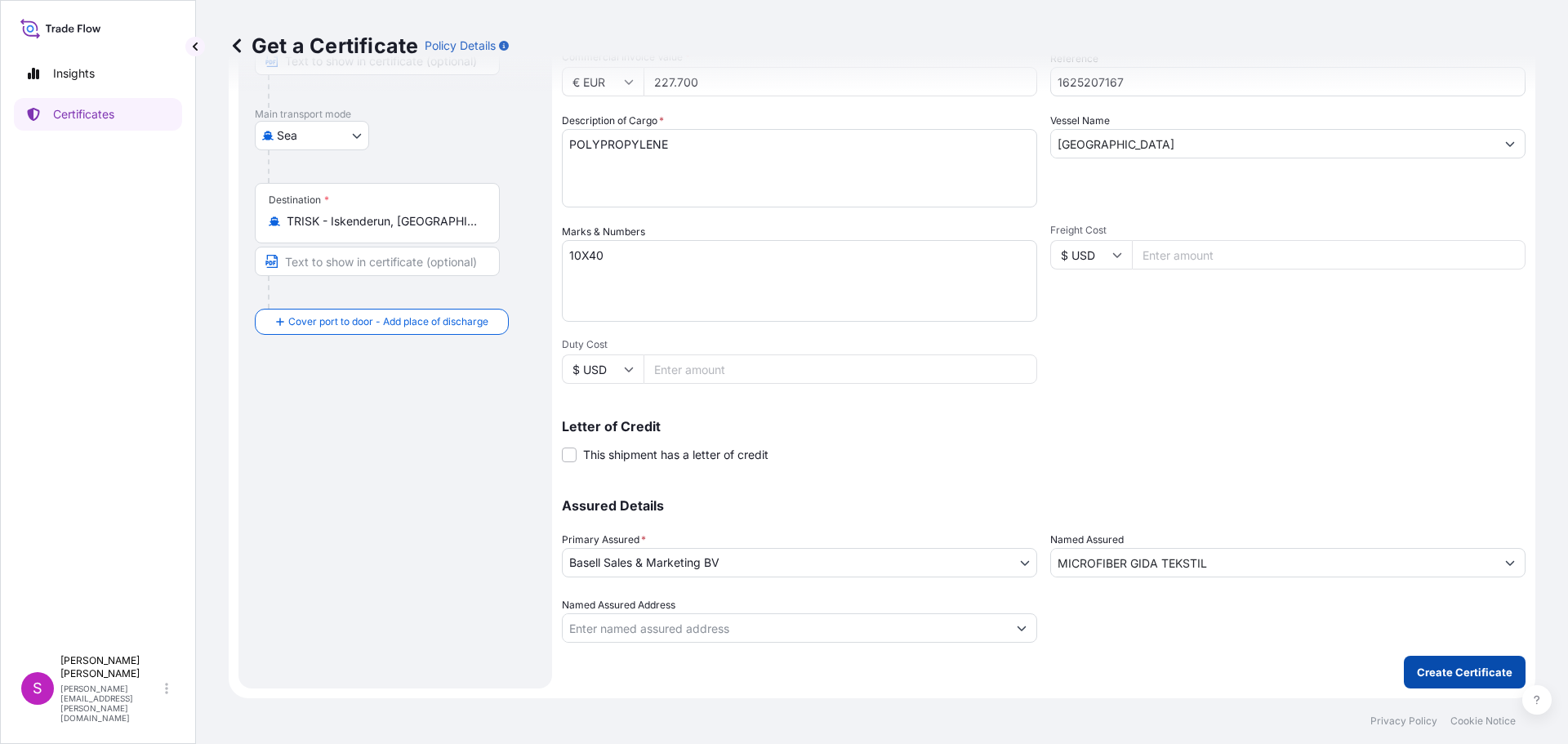
click at [1437, 672] on p "Create Certificate" at bounding box center [1465, 672] width 95 height 16
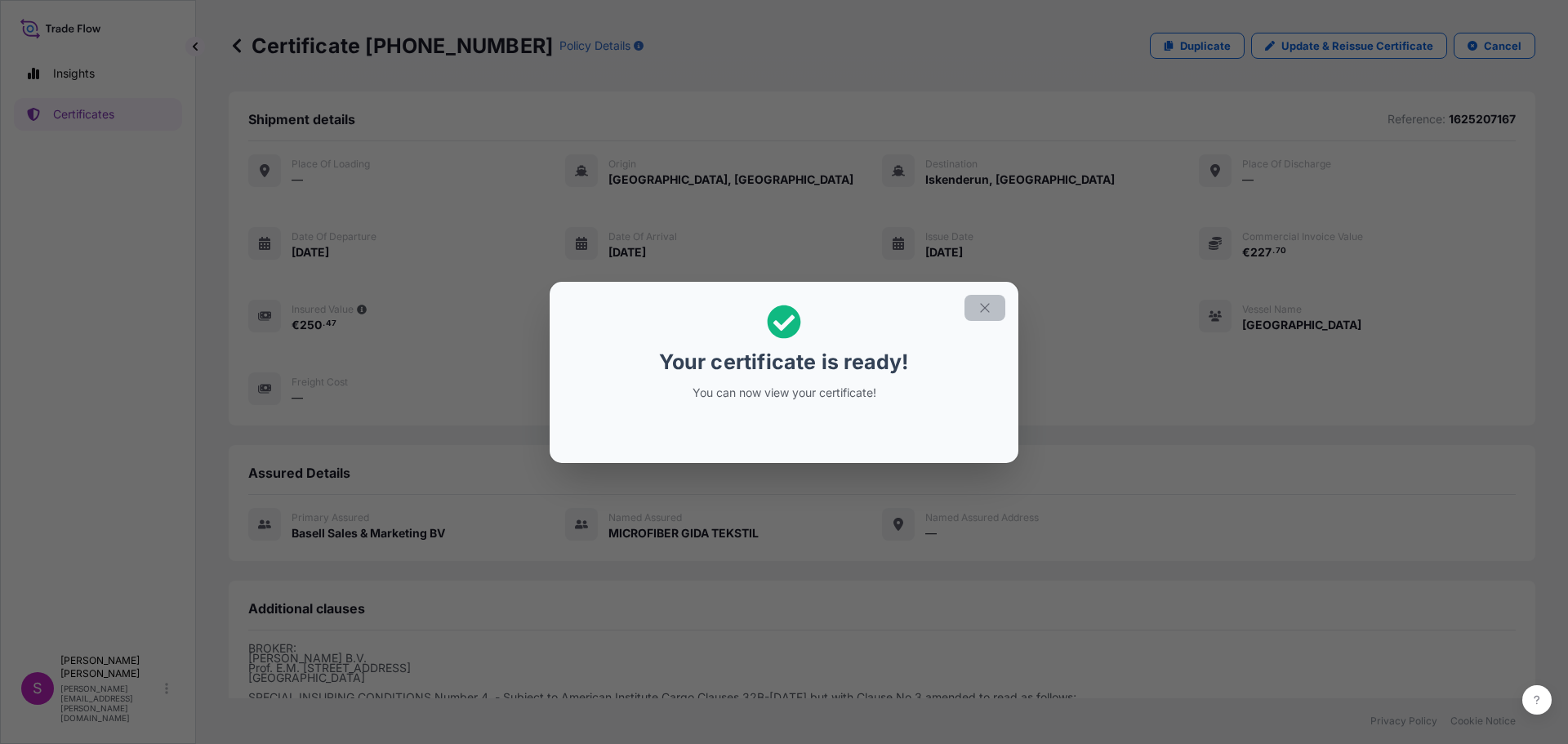
click at [987, 306] on icon "button" at bounding box center [984, 307] width 9 height 9
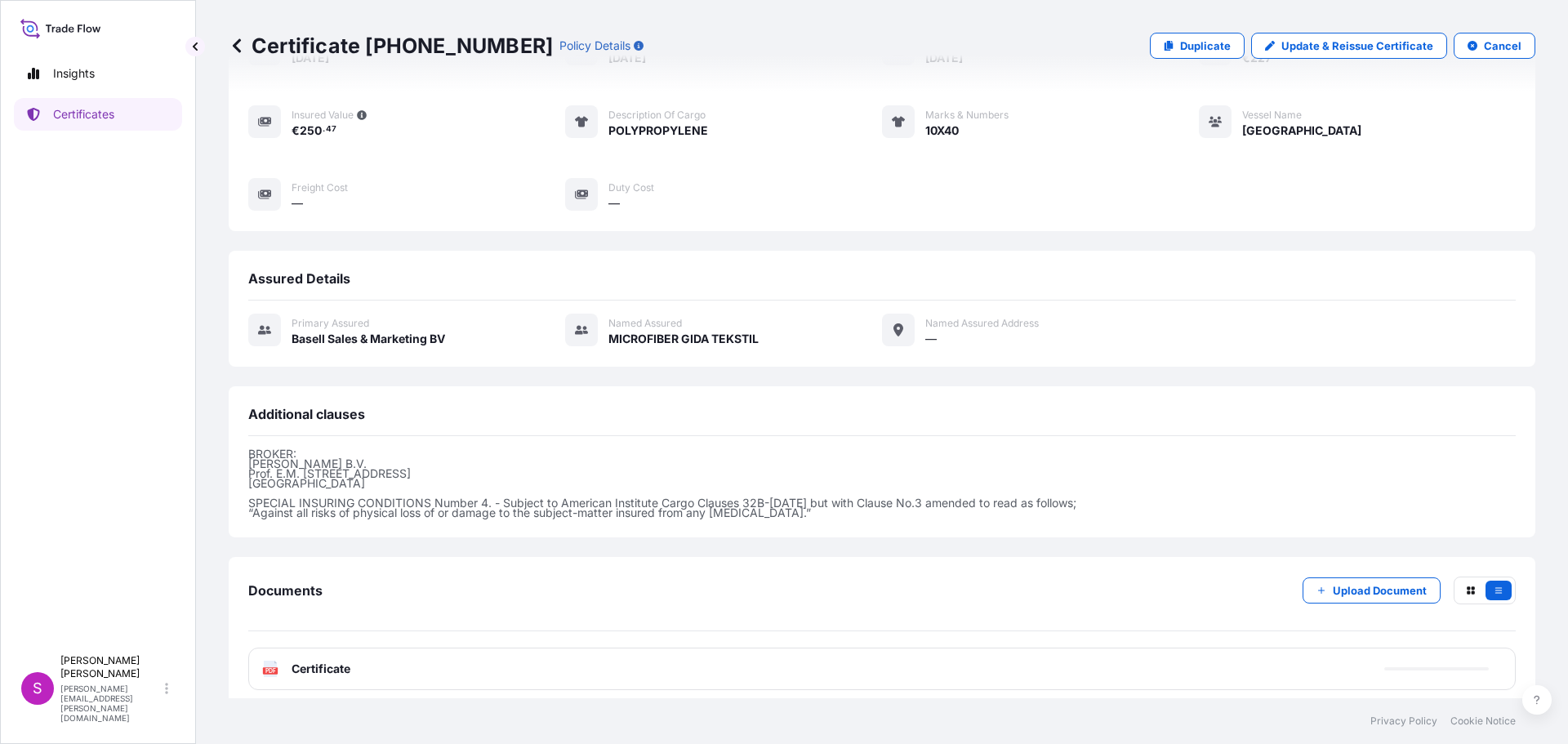
scroll to position [206, 0]
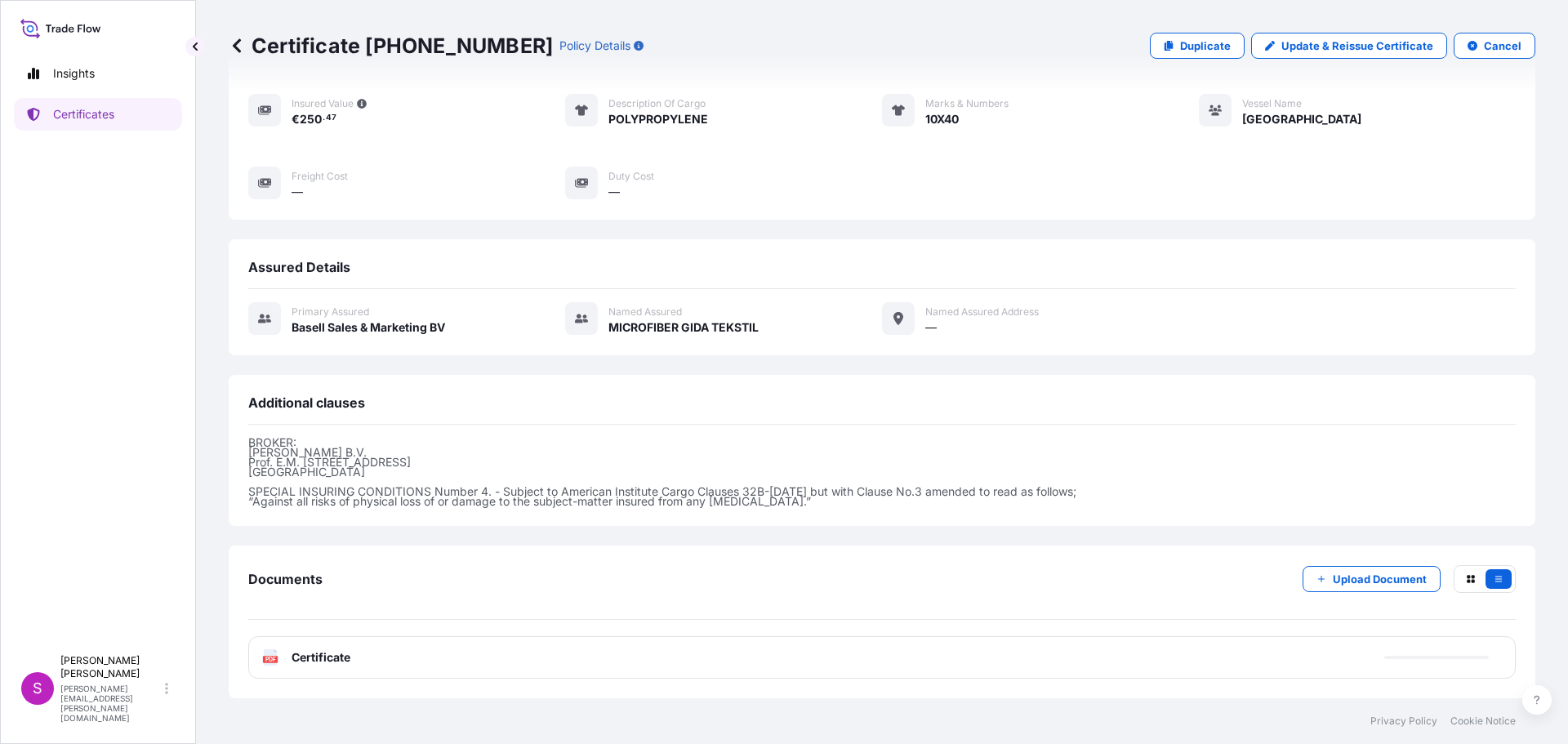
click at [272, 656] on icon at bounding box center [271, 657] width 14 height 16
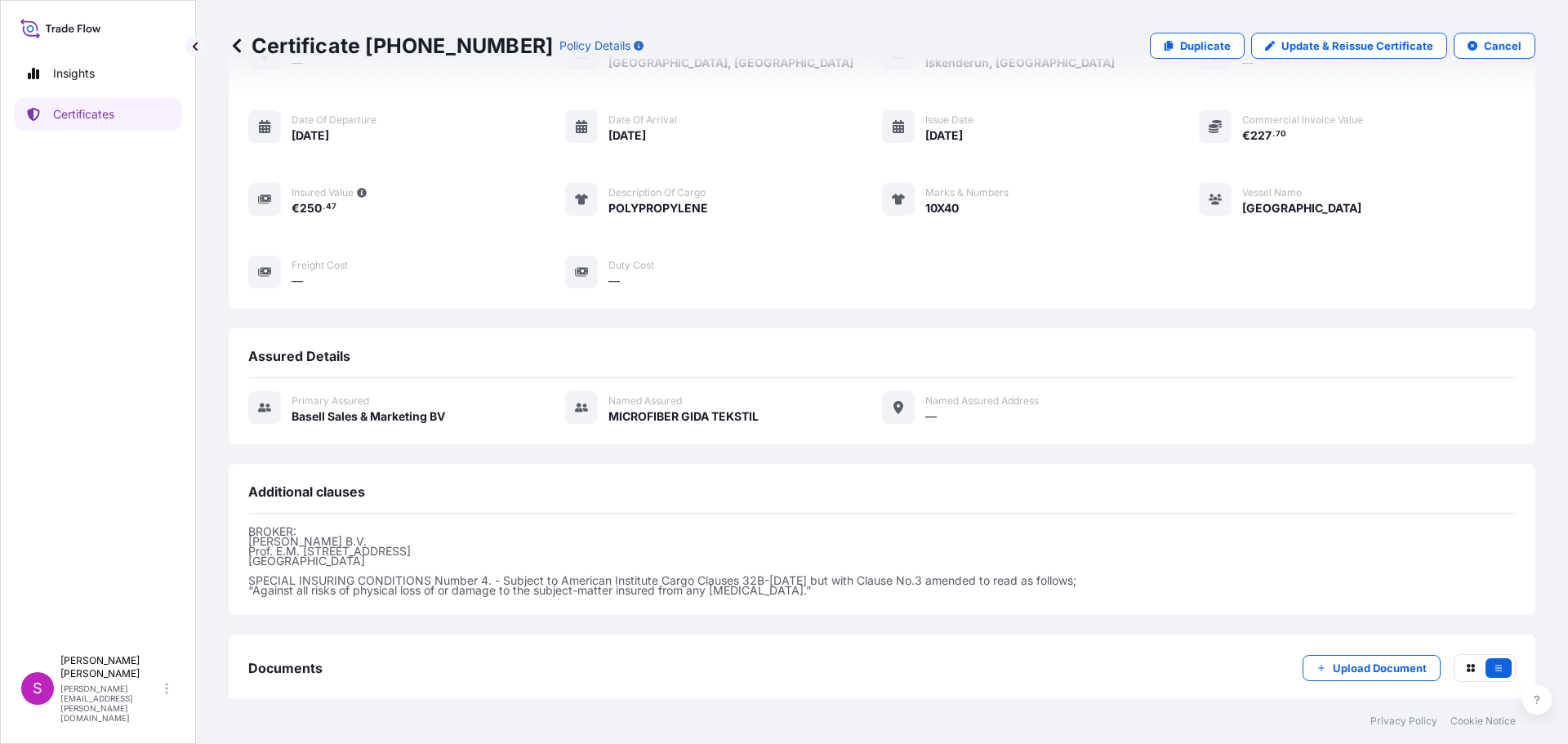
scroll to position [0, 0]
